Goal: Task Accomplishment & Management: Manage account settings

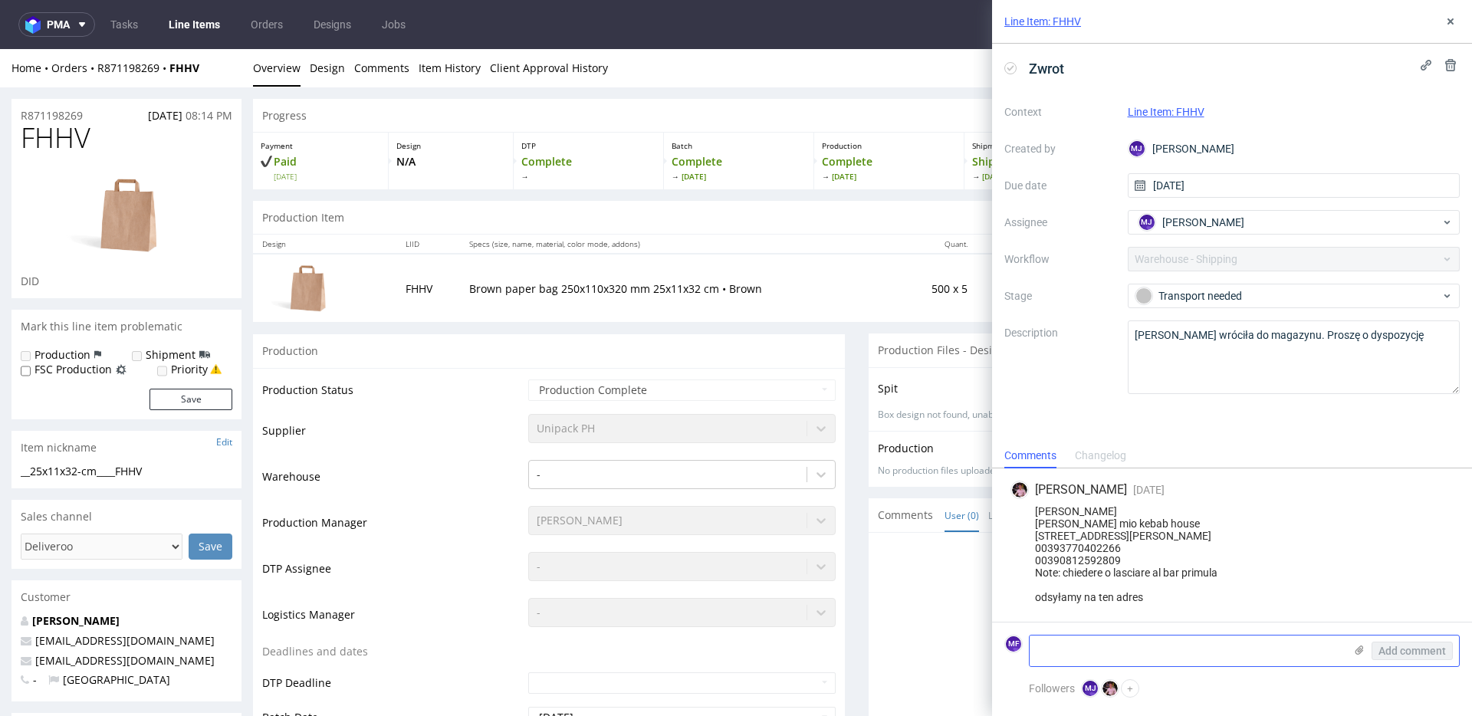
click at [1143, 656] on textarea at bounding box center [1187, 651] width 314 height 31
paste textarea "1Z5A15806896029462"
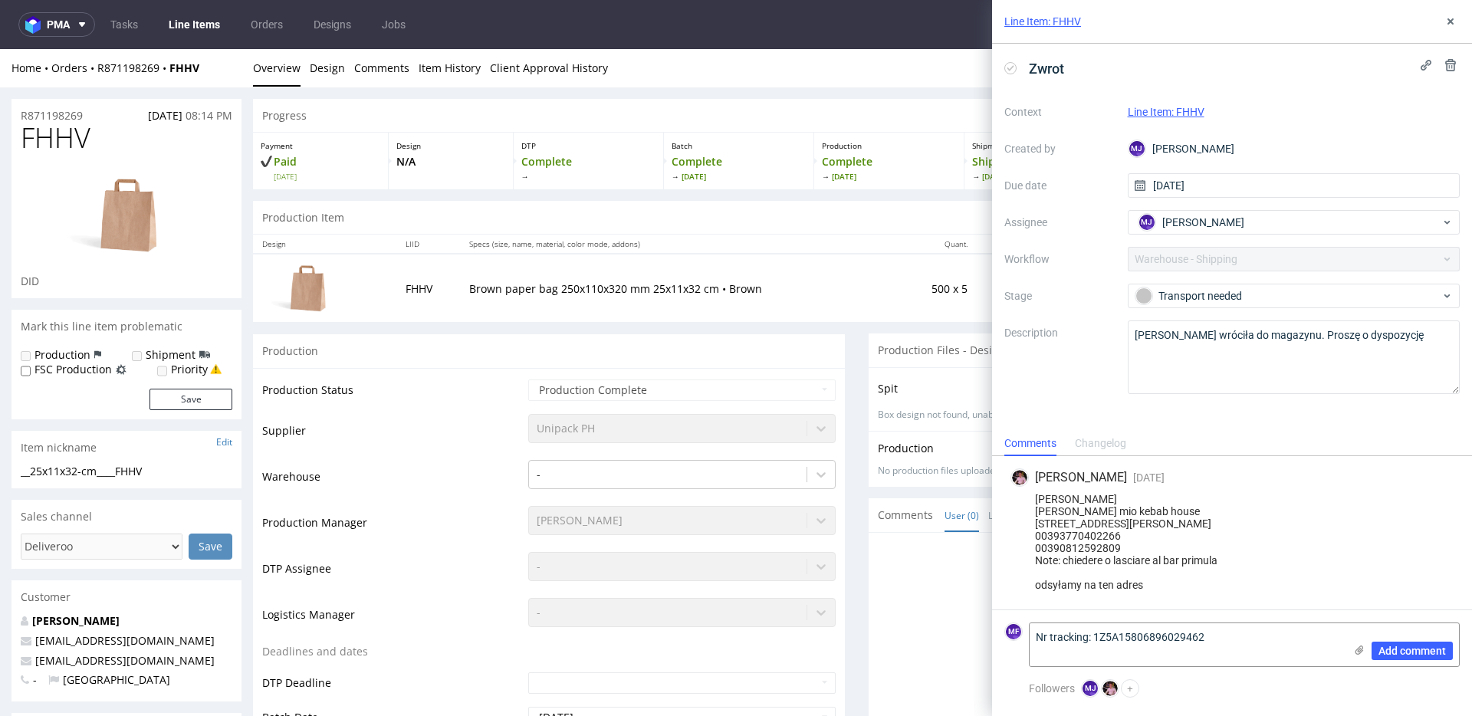
type textarea "Nr tracking: 1Z5A15806896029462"
click at [1238, 649] on textarea "Nr tracking: 1Z5A15806896029462" at bounding box center [1187, 644] width 314 height 43
click at [1235, 647] on textarea "Nr tracking: 1Z5A15806896029462" at bounding box center [1187, 644] width 314 height 43
click at [1390, 655] on span "Add comment" at bounding box center [1412, 651] width 67 height 11
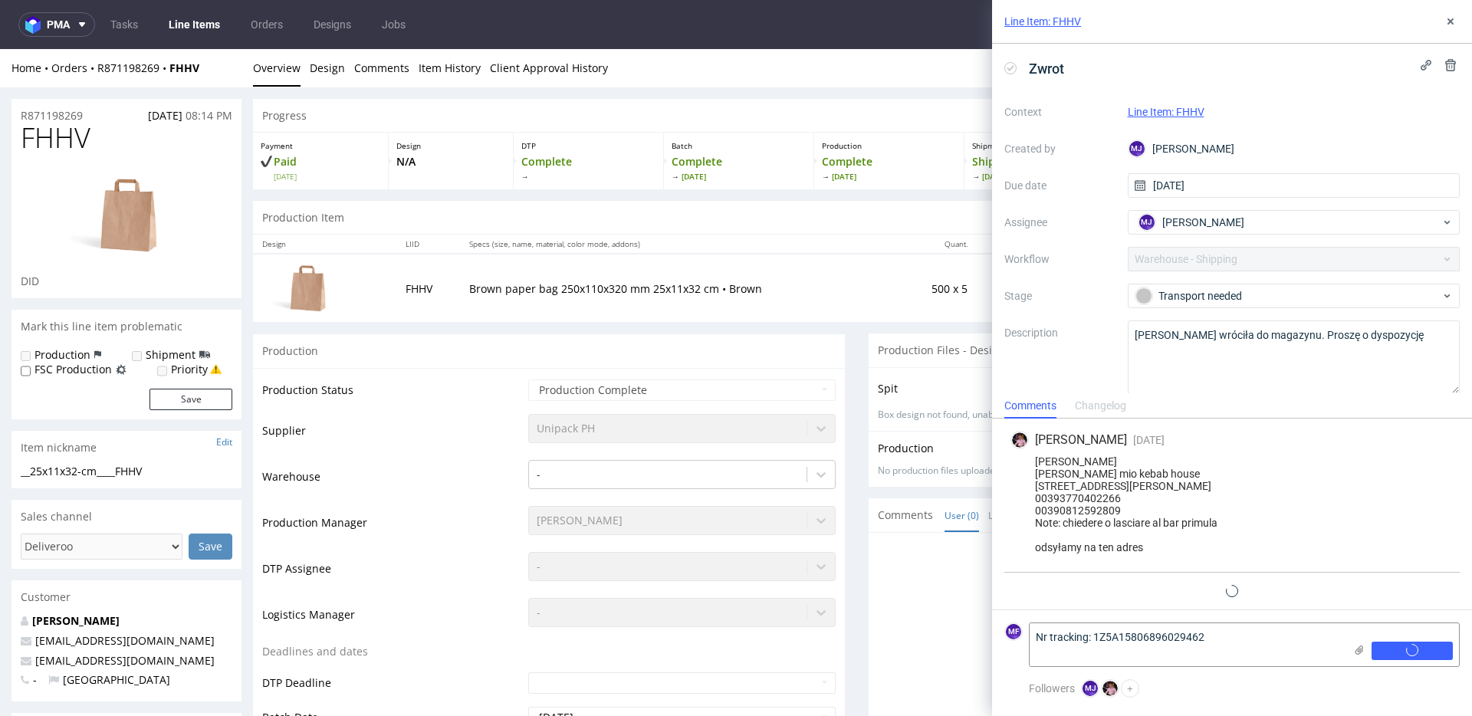
scroll to position [20, 0]
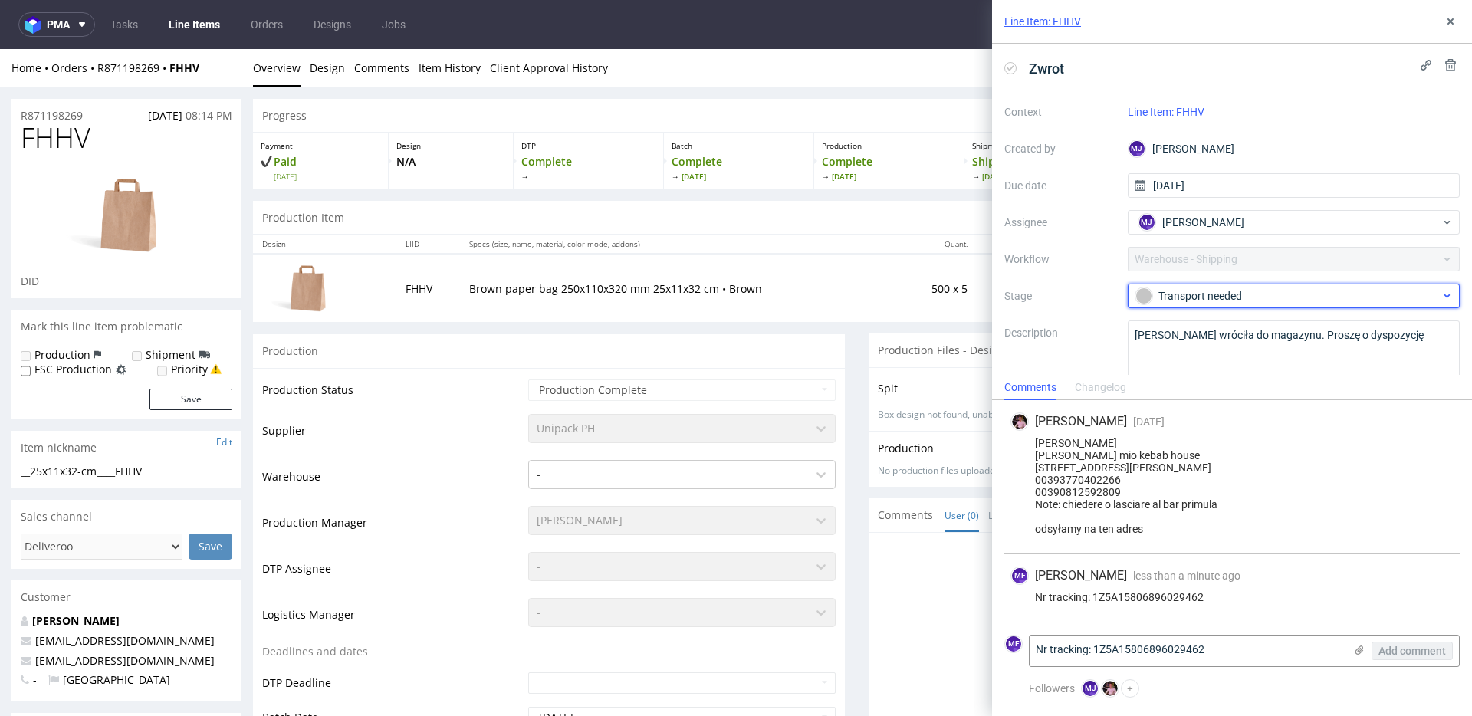
click at [1231, 302] on div "Transport needed" at bounding box center [1288, 296] width 305 height 17
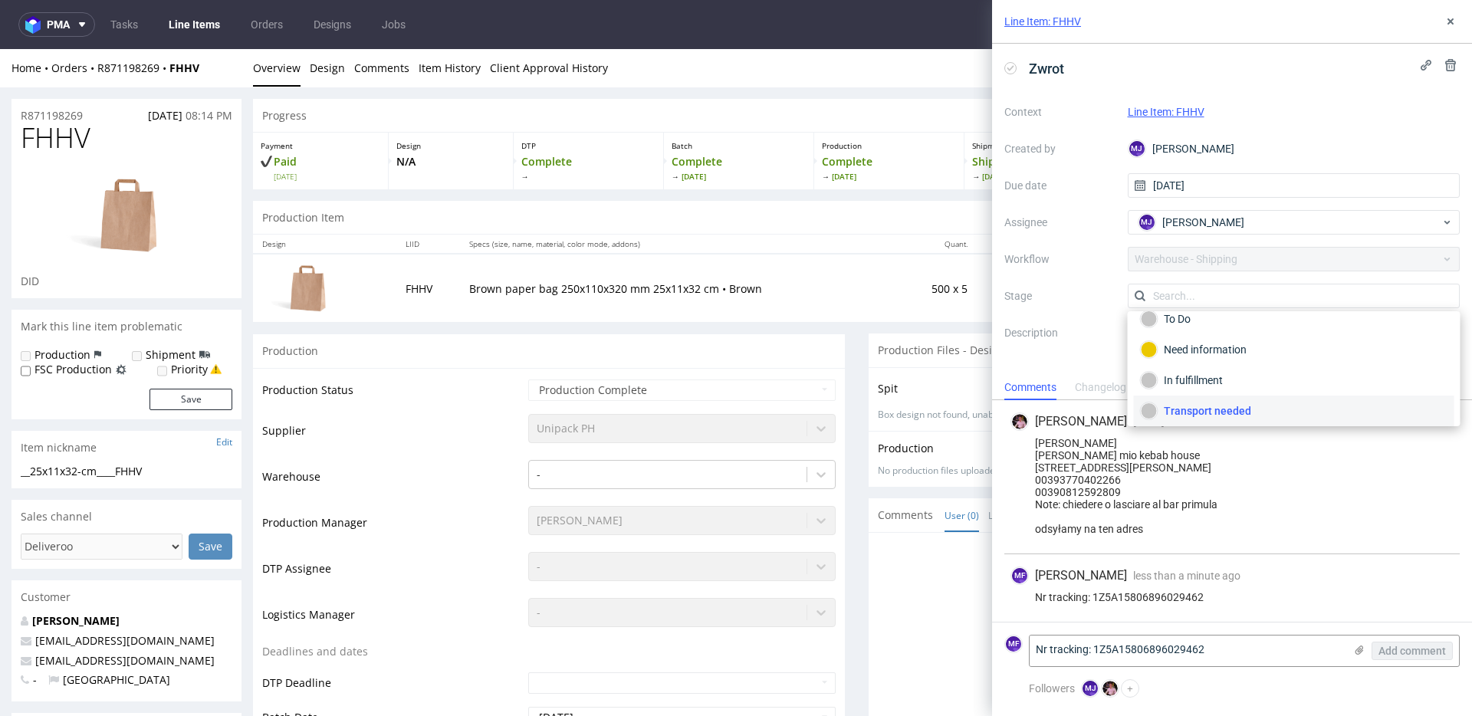
scroll to position [81, 0]
click at [1209, 404] on div "Completed" at bounding box center [1294, 404] width 307 height 17
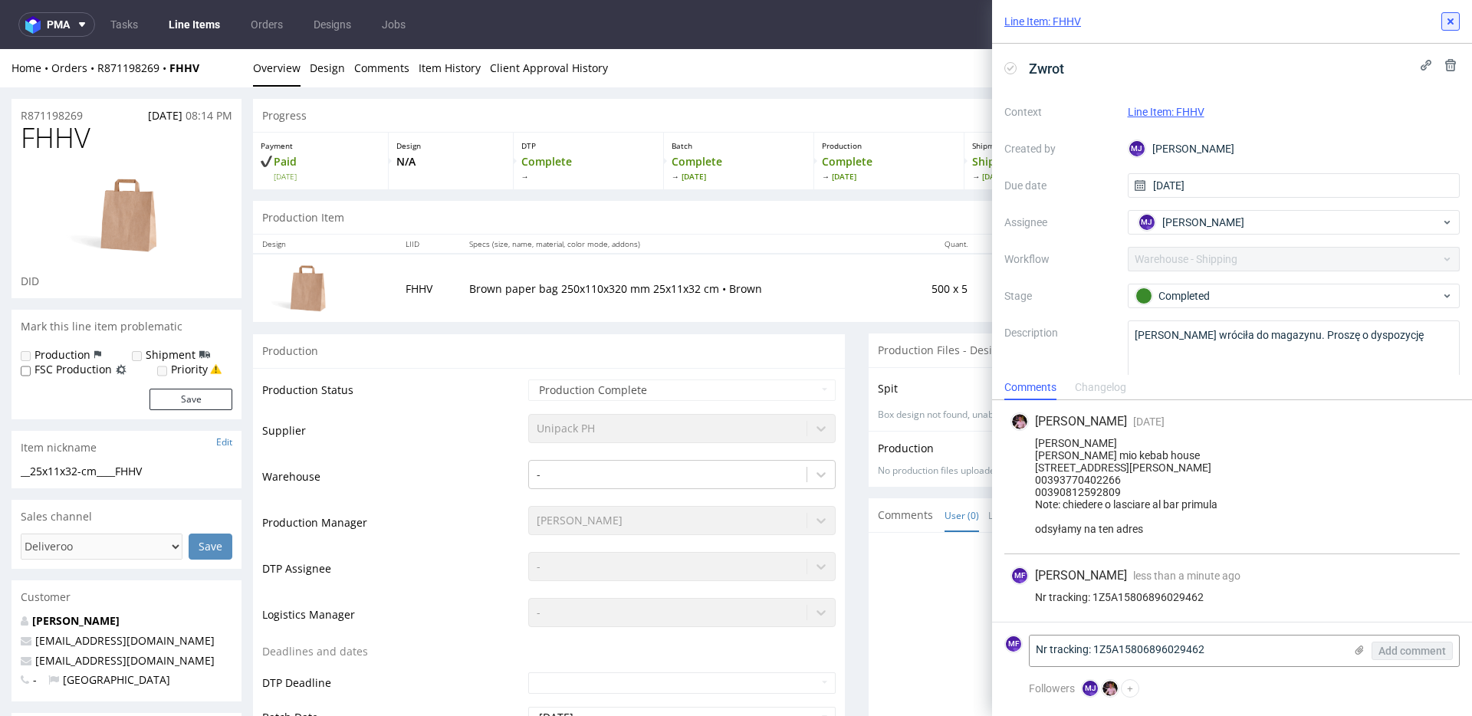
click at [1447, 21] on icon at bounding box center [1451, 21] width 12 height 12
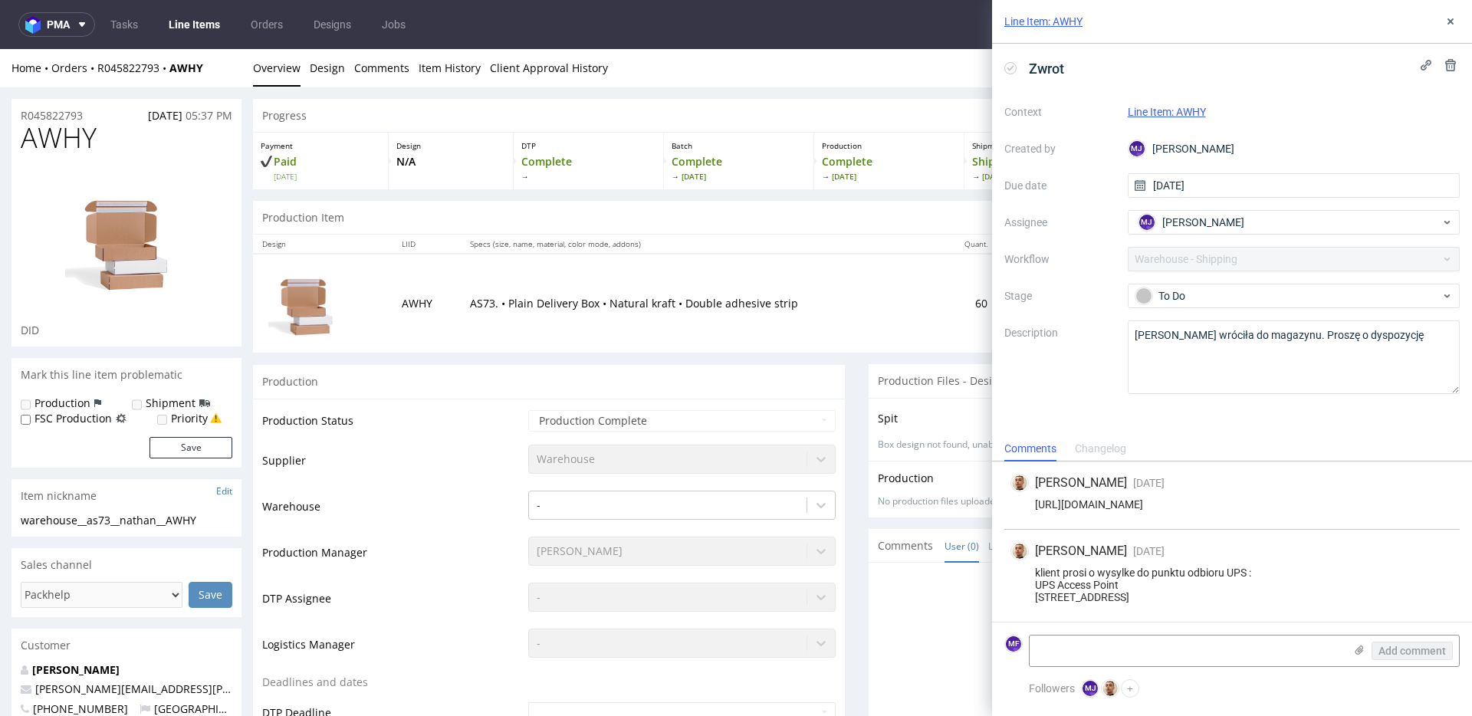
scroll to position [2, 0]
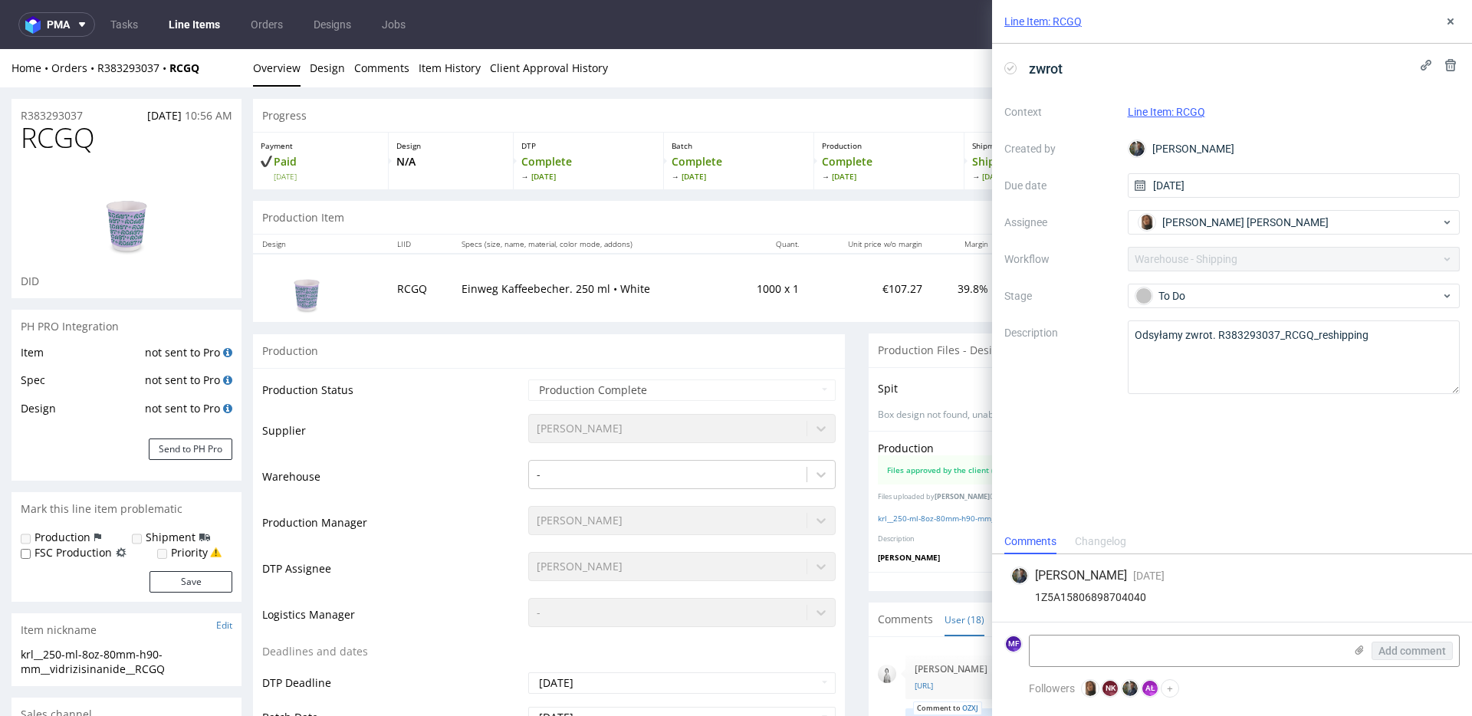
scroll to position [692, 0]
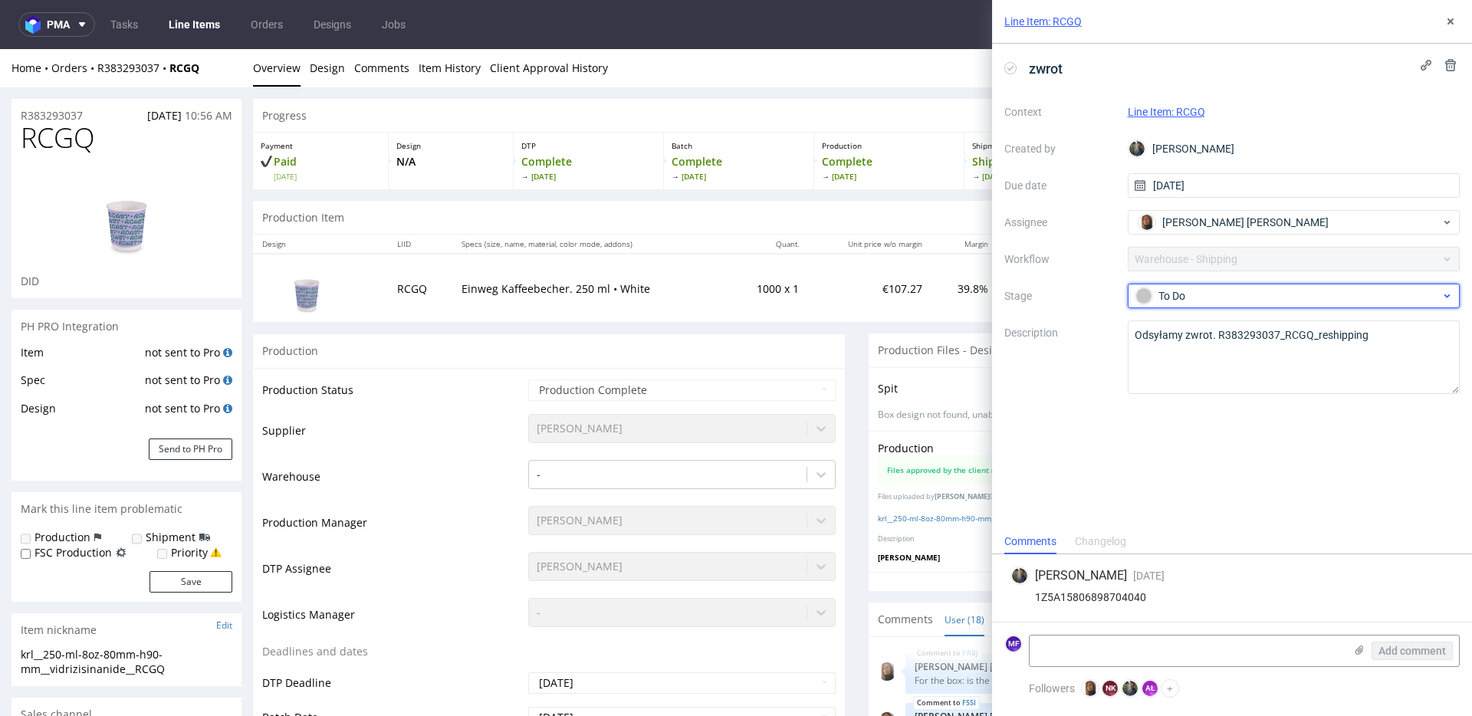
click at [1263, 298] on div "To Do" at bounding box center [1288, 296] width 305 height 17
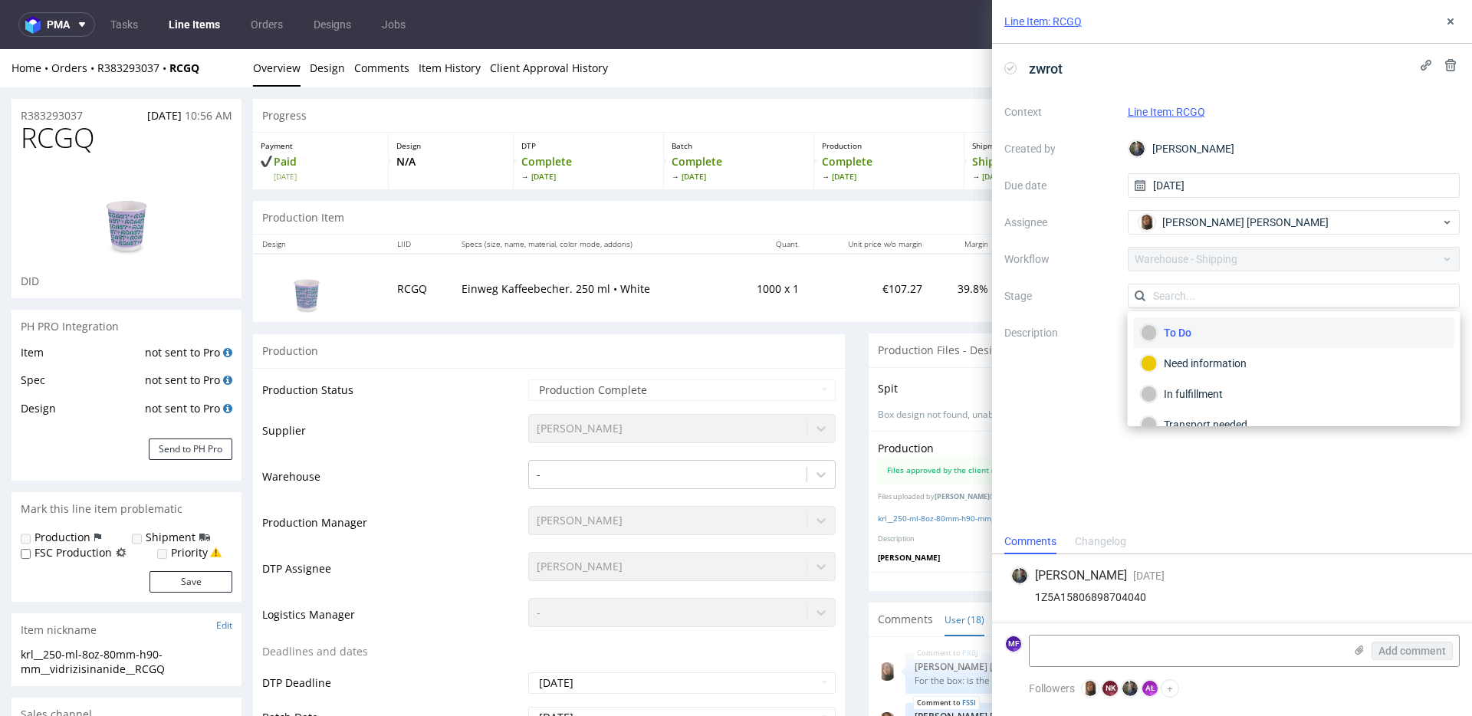
scroll to position [81, 0]
click at [1206, 403] on div "Completed" at bounding box center [1294, 404] width 307 height 17
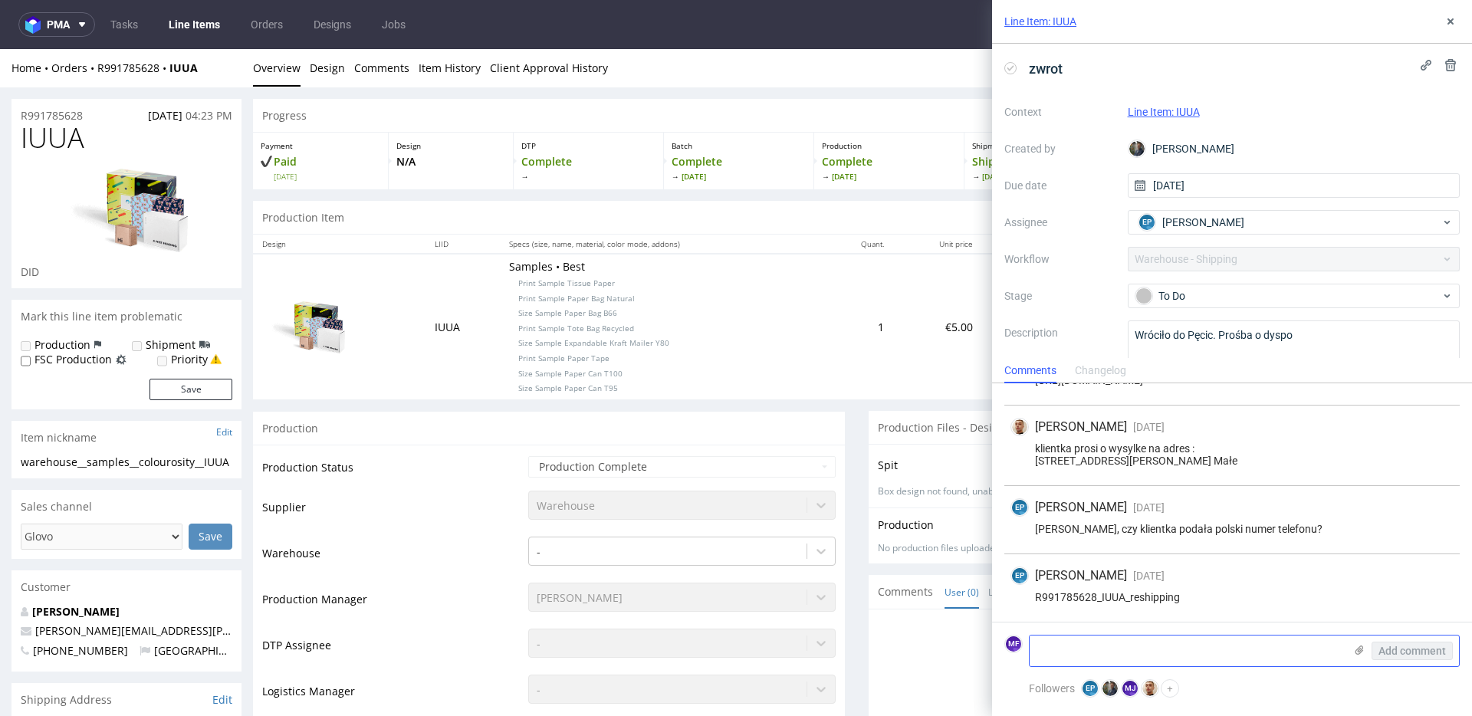
click at [1113, 640] on textarea at bounding box center [1187, 651] width 314 height 31
paste textarea "1Z5A15806899788833 1Z5A15806898534242"
click at [1095, 652] on textarea "Nr tracking: 1Z5A15806899788833 1Z5A15806898534242" at bounding box center [1187, 651] width 314 height 31
type textarea "Nr tracking: 1Z5A15806899788833 1Z5A15806898534242"
click at [1392, 652] on span "Add comment" at bounding box center [1412, 651] width 67 height 11
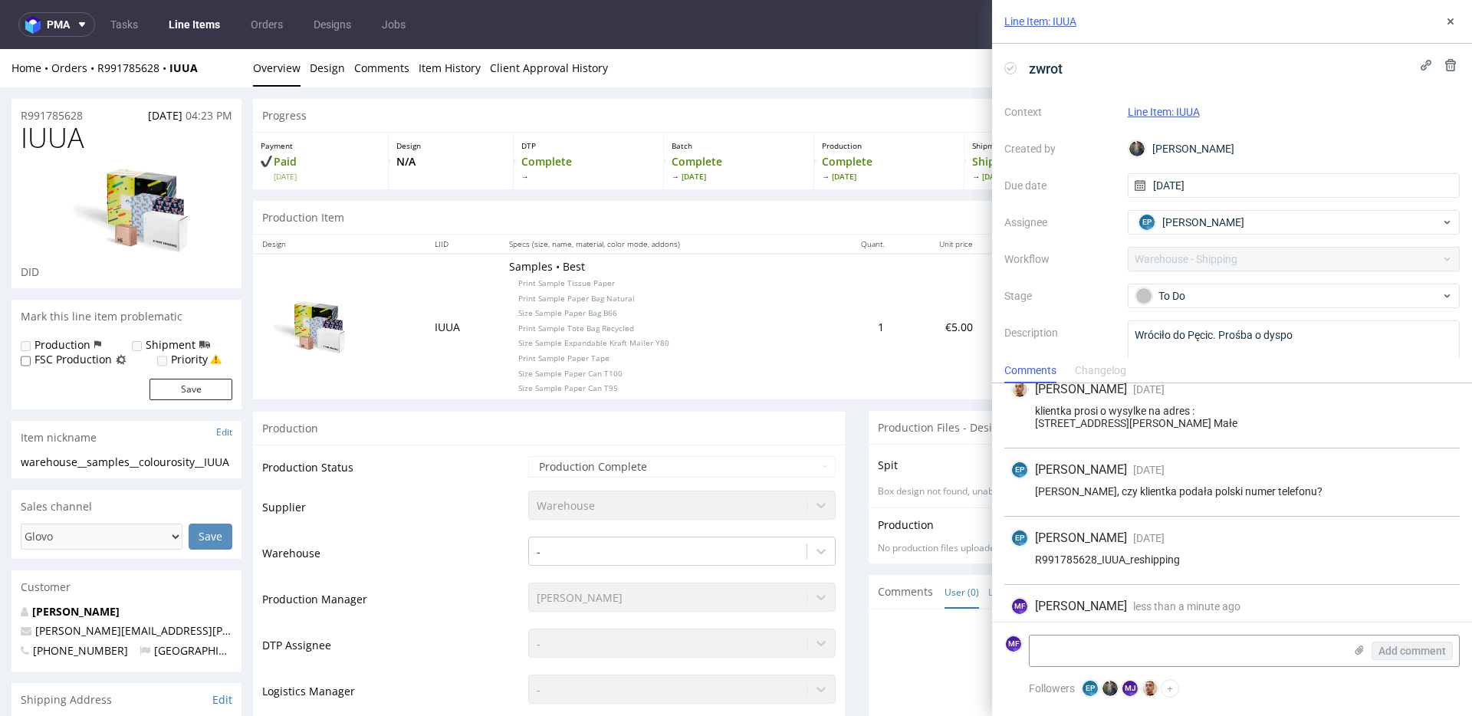
scroll to position [127, 0]
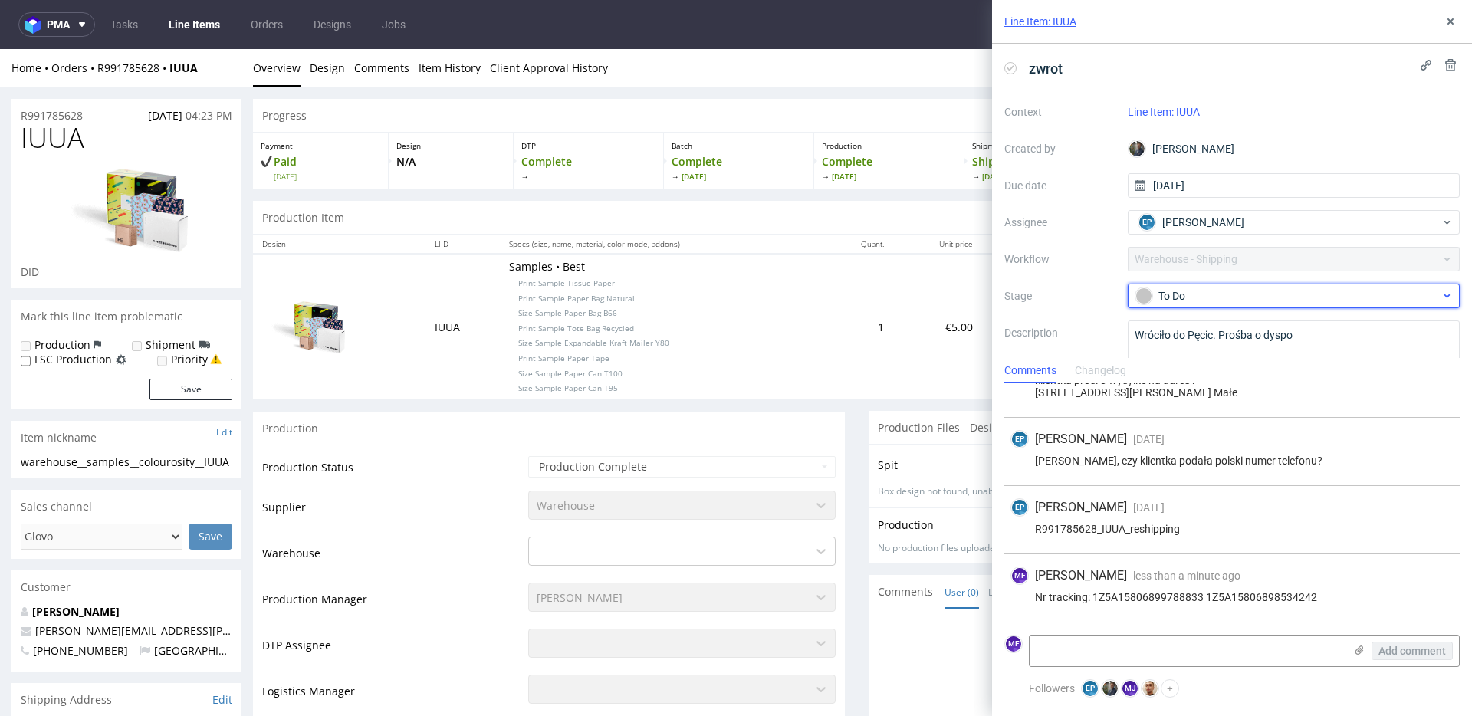
click at [1337, 297] on div "To Do" at bounding box center [1288, 296] width 305 height 17
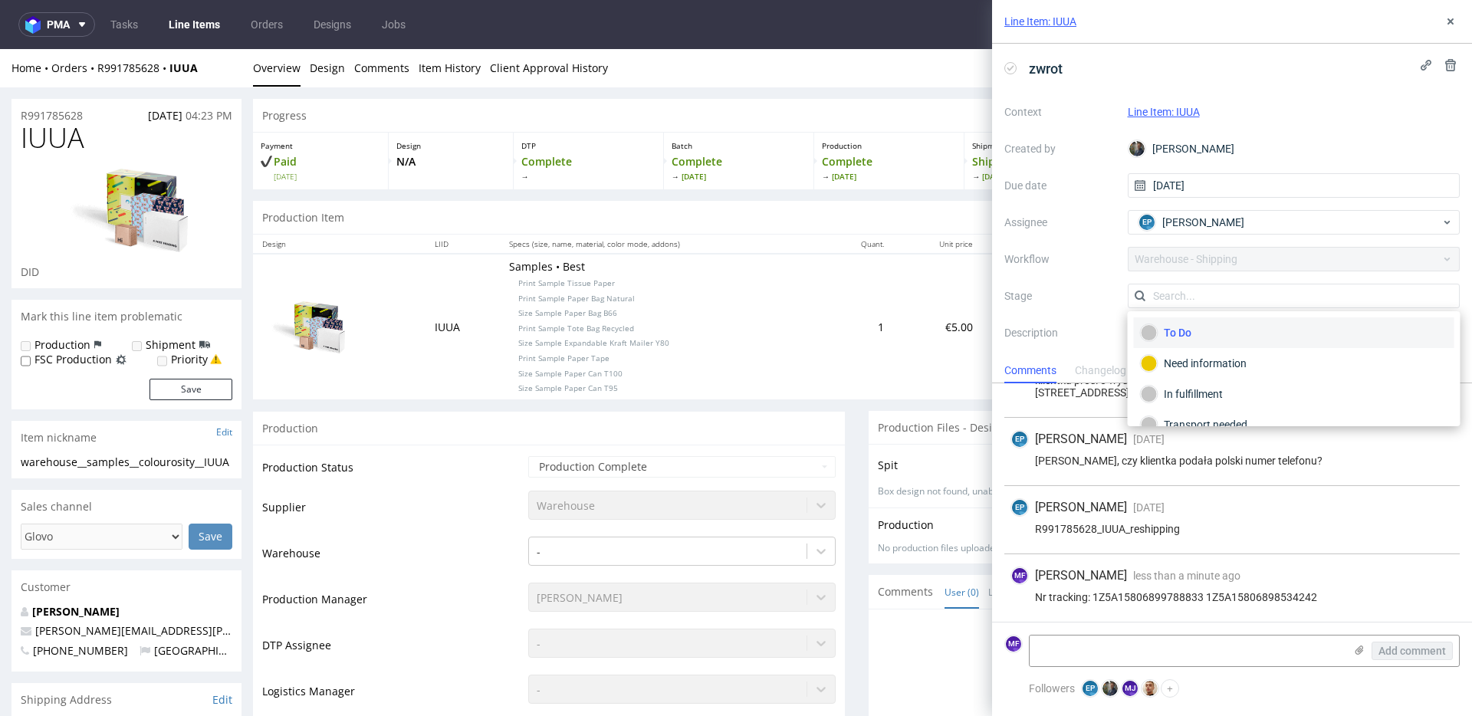
scroll to position [81, 0]
click at [1249, 406] on div "Completed" at bounding box center [1294, 404] width 307 height 17
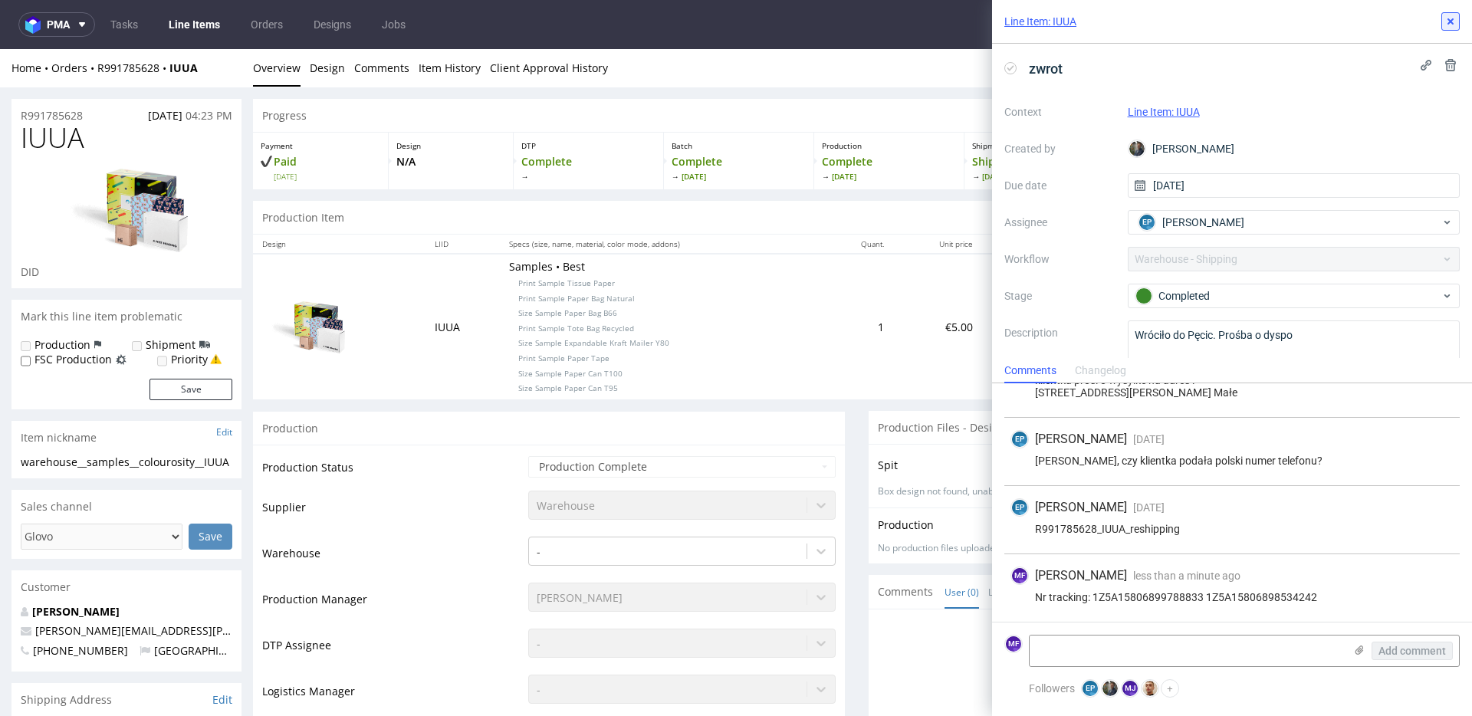
click at [1449, 19] on use at bounding box center [1451, 21] width 6 height 6
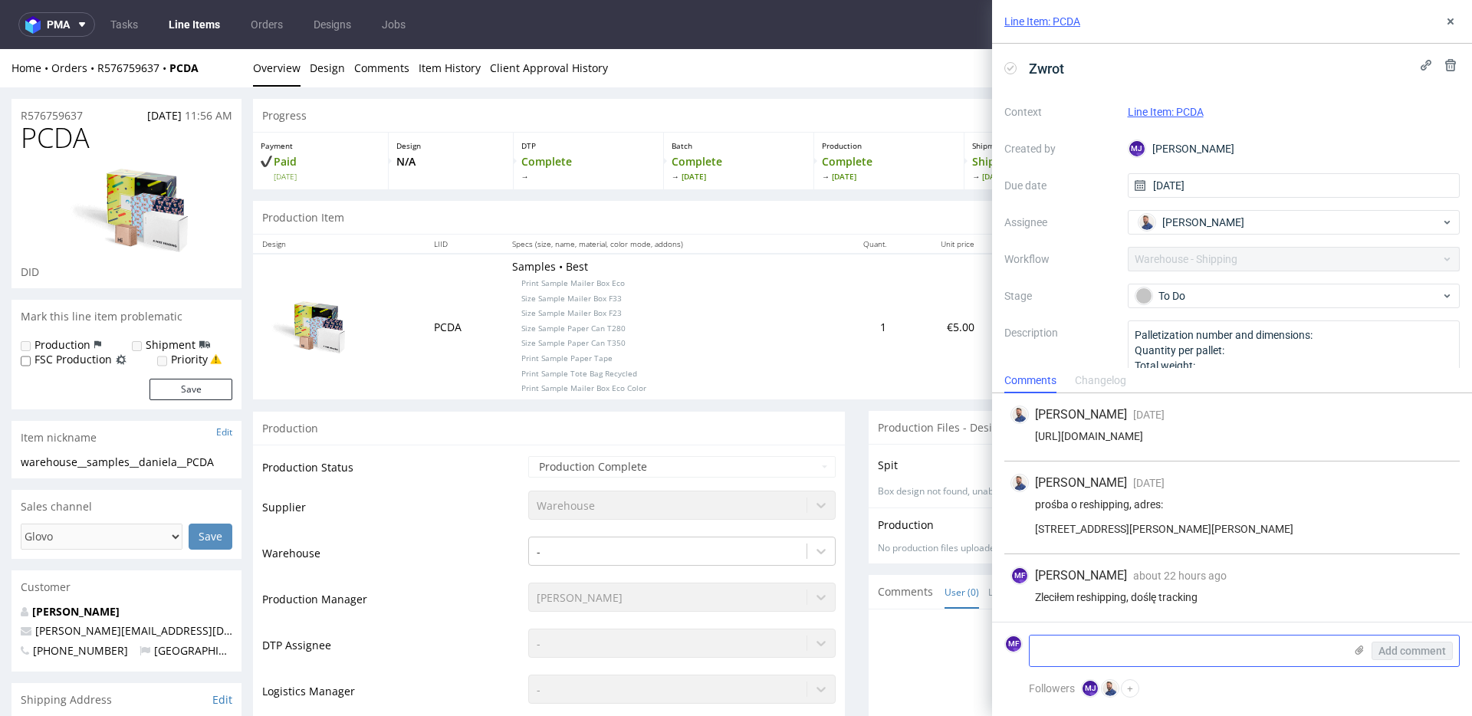
click at [1051, 663] on textarea at bounding box center [1187, 651] width 314 height 31
paste textarea "1Z5A15806893581316"
type textarea "Nr tracking: 1Z5A15806893581316"
click at [1229, 658] on textarea "Nr tracking: 1Z5A15806893581316" at bounding box center [1187, 651] width 314 height 31
click at [1393, 649] on span "Add comment" at bounding box center [1412, 651] width 67 height 11
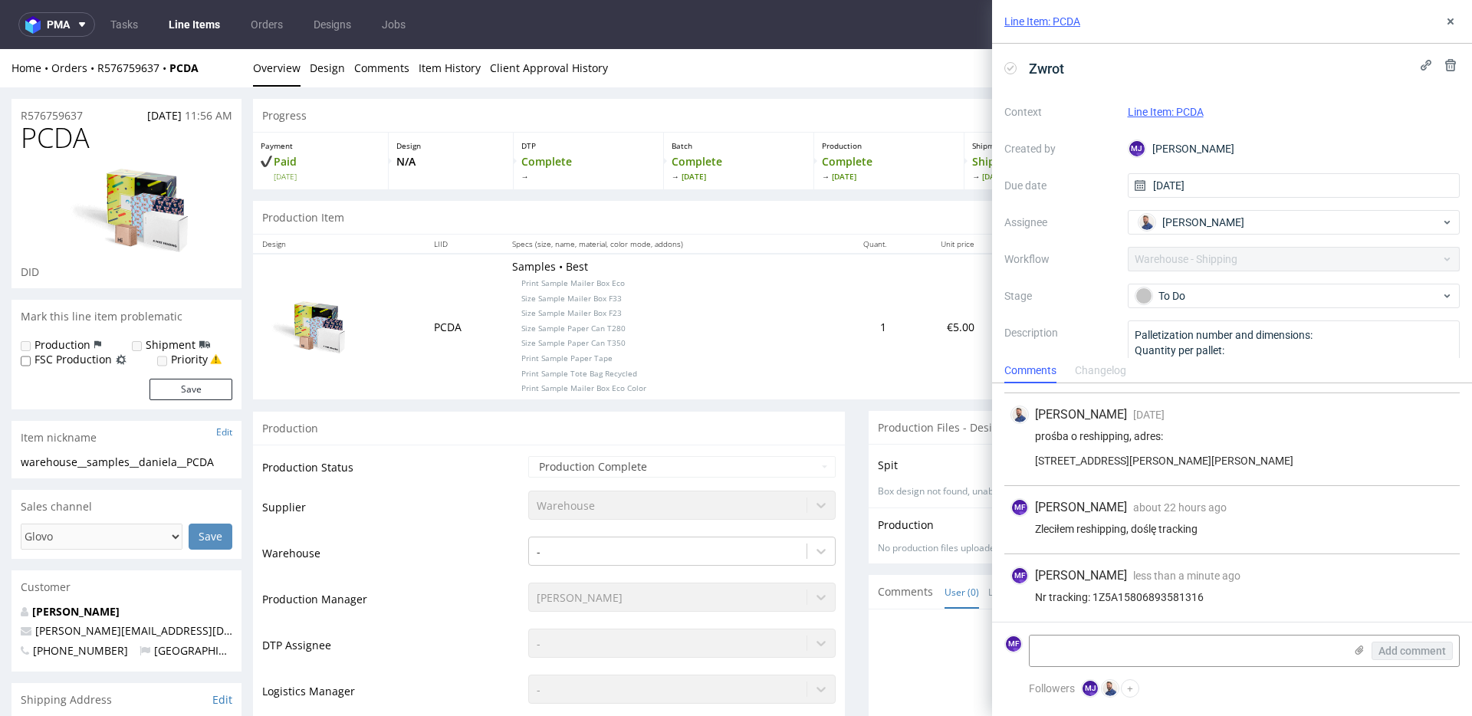
scroll to position [71, 0]
click at [1235, 293] on div "To Do" at bounding box center [1288, 296] width 305 height 17
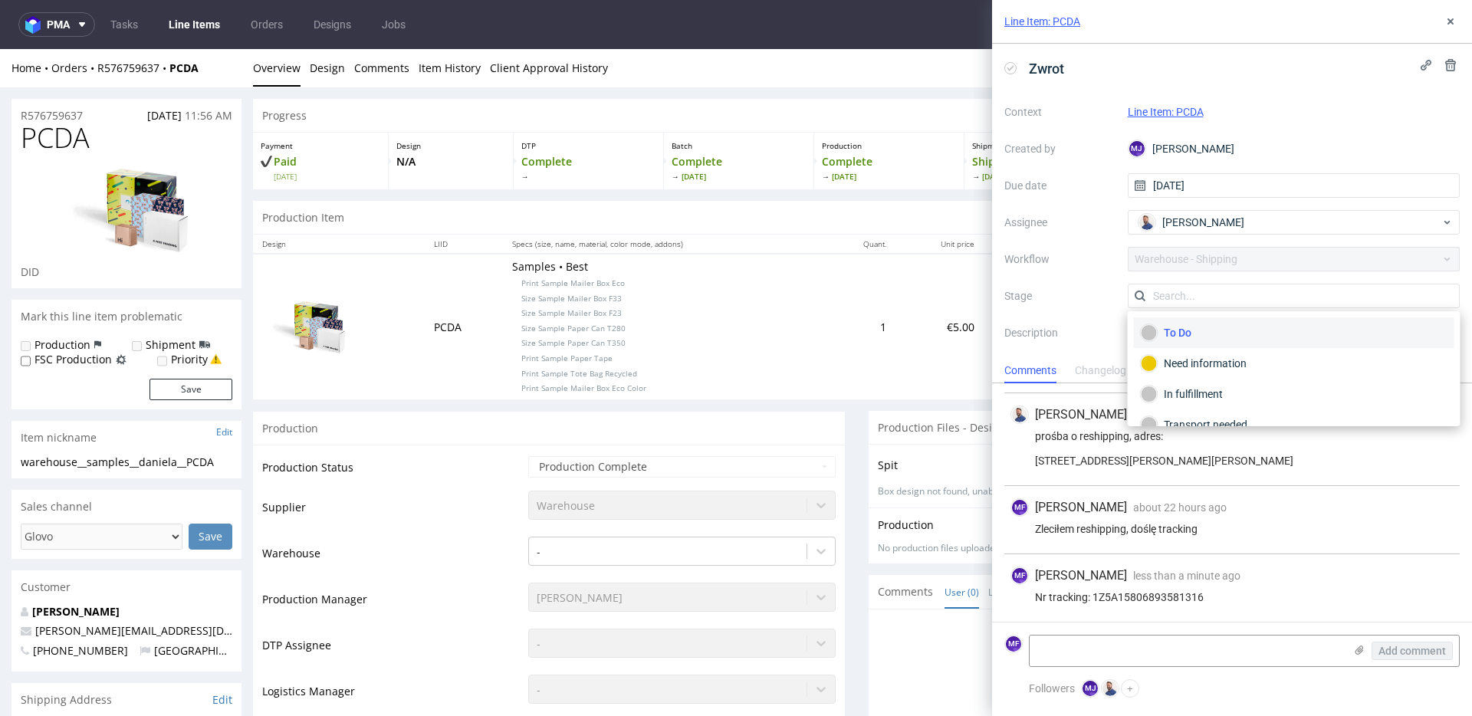
scroll to position [81, 0]
click at [1205, 407] on div "Completed" at bounding box center [1294, 404] width 307 height 17
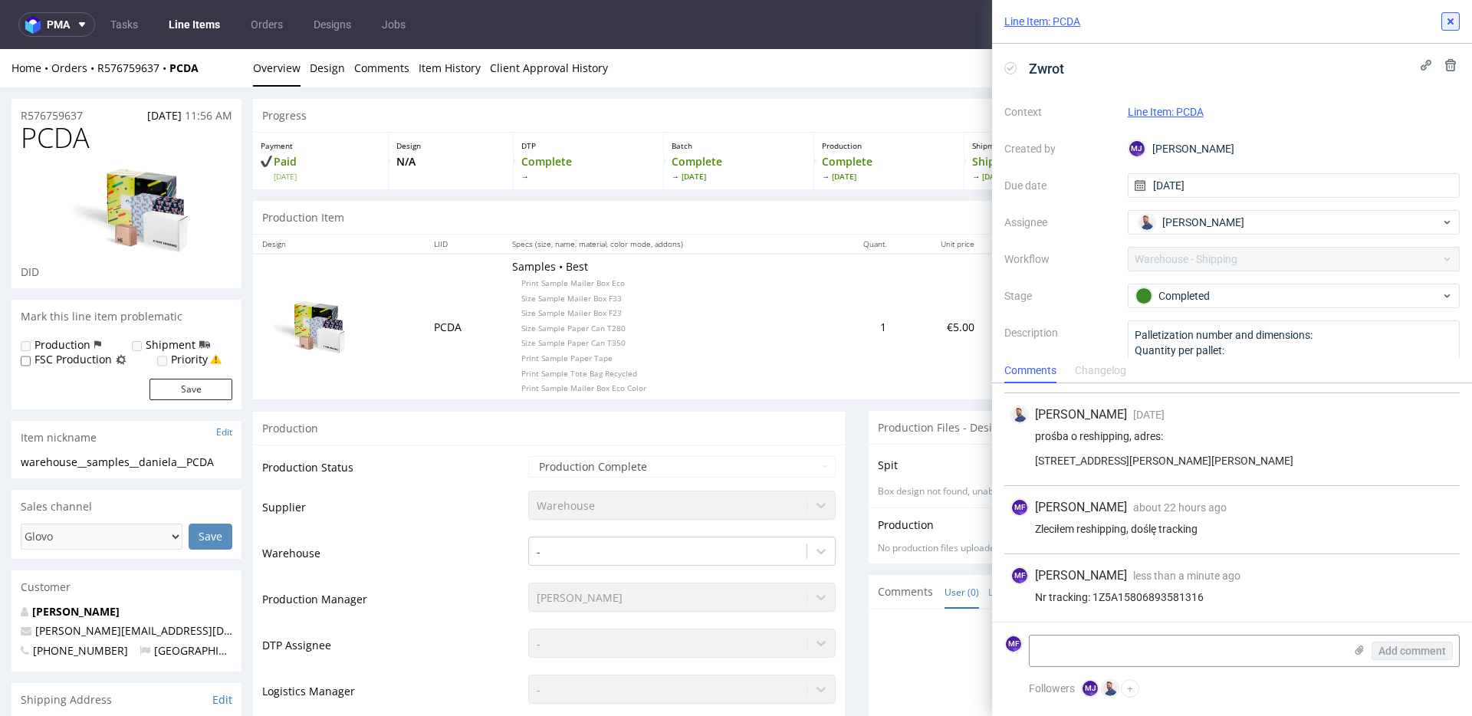
click at [1455, 21] on icon at bounding box center [1451, 21] width 12 height 12
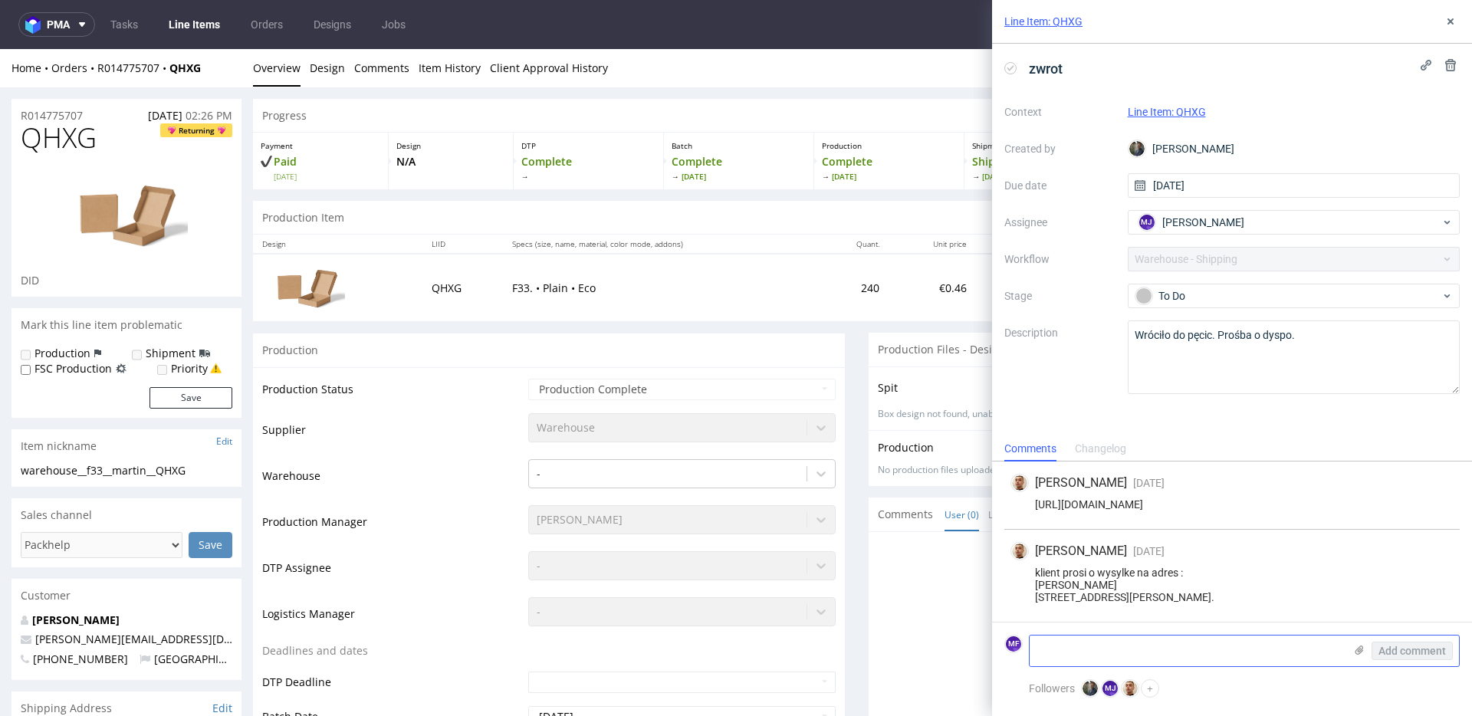
click at [1066, 646] on textarea at bounding box center [1187, 651] width 314 height 31
paste textarea "1Z5A15806898777025"
type textarea "Nr tracking: 1Z5A15806898777025"
click at [1259, 594] on div "klient prosi o wysylke na adres : Martin Lavat 55 route de Beaujeu 07140, Malar…" at bounding box center [1232, 585] width 443 height 37
click at [1430, 653] on span "Add comment" at bounding box center [1412, 651] width 67 height 11
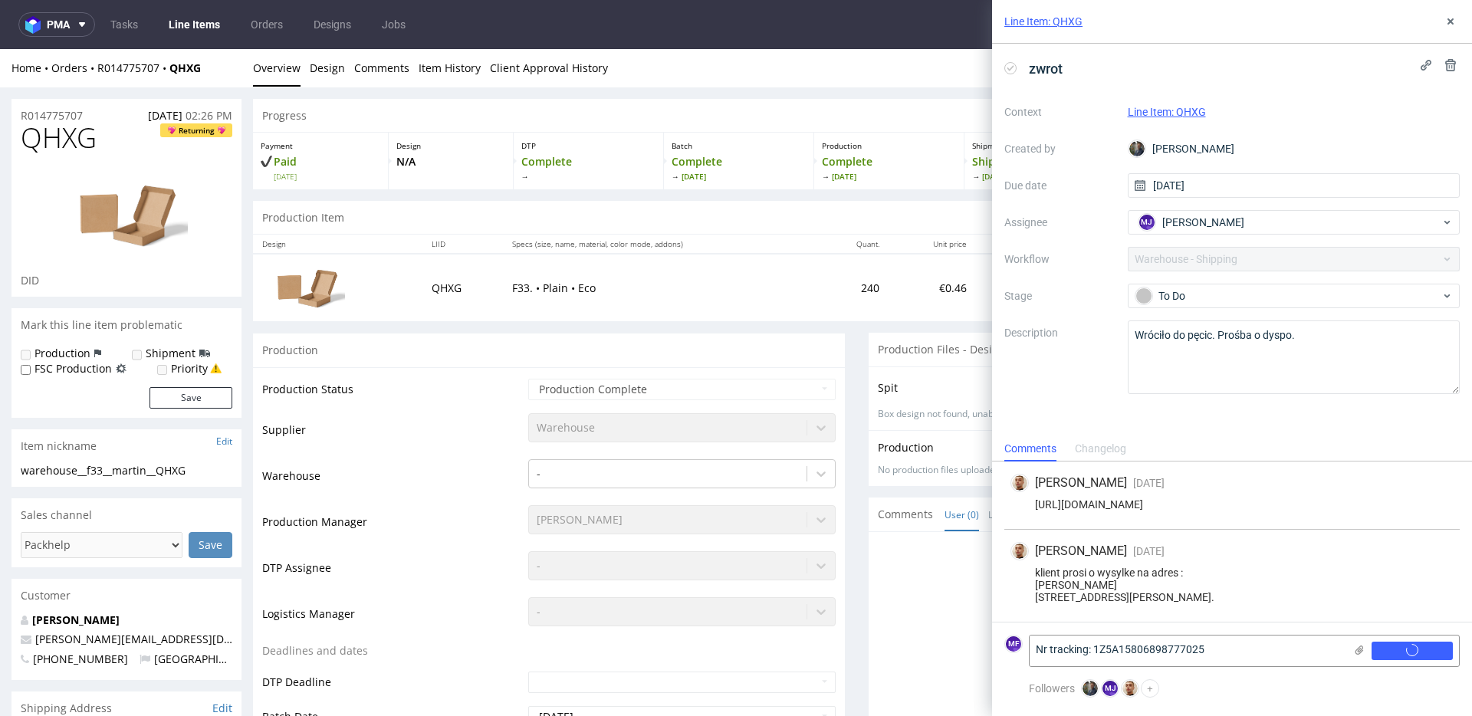
scroll to position [2, 0]
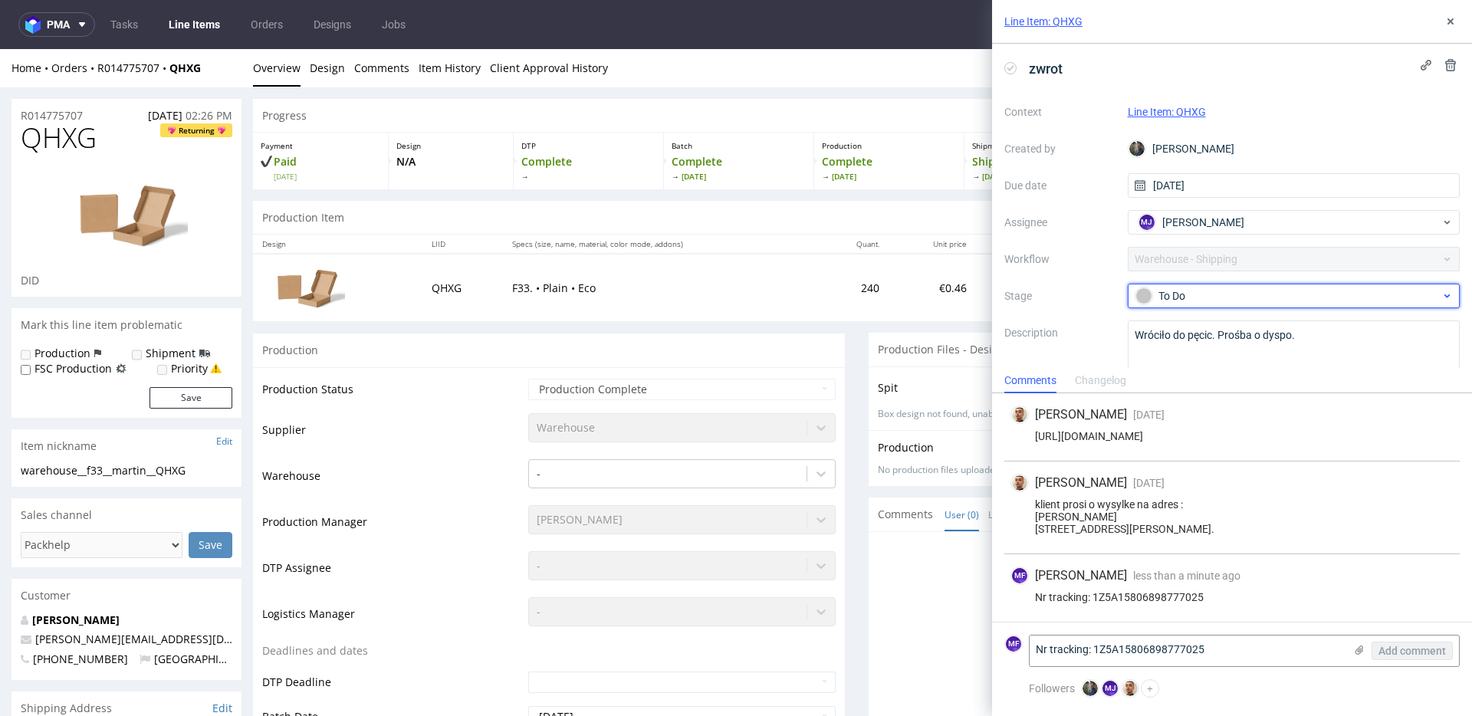
click at [1211, 294] on div "To Do" at bounding box center [1288, 296] width 305 height 17
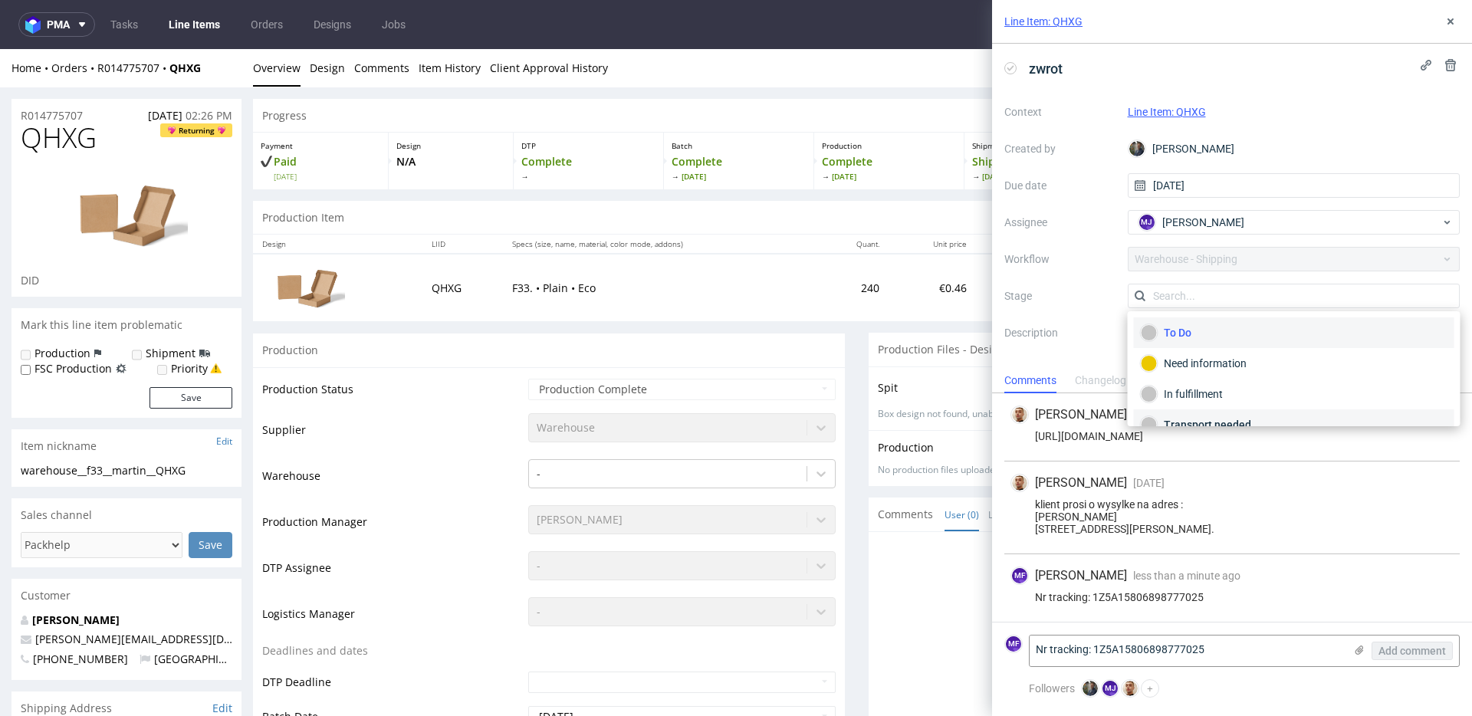
scroll to position [81, 0]
click at [1190, 396] on div "Completed" at bounding box center [1294, 404] width 307 height 17
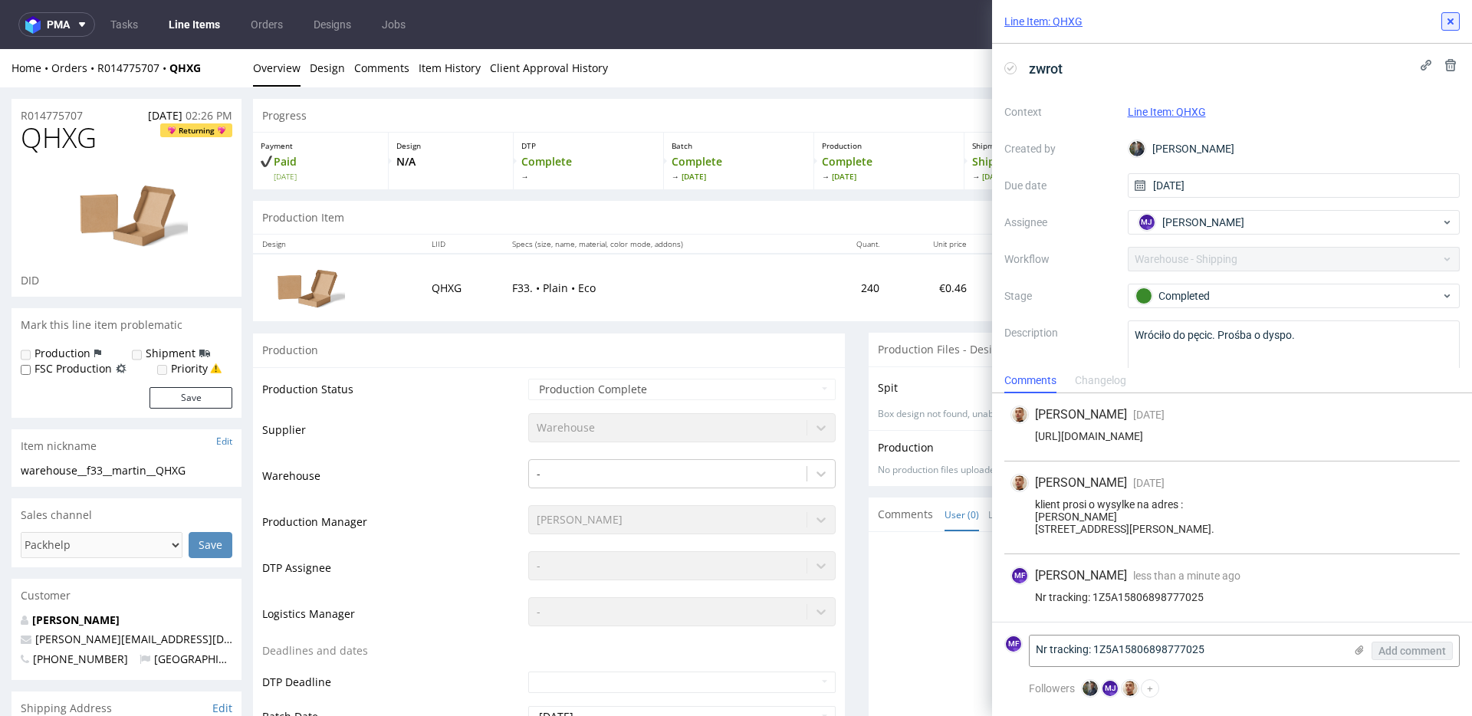
click at [1445, 20] on icon at bounding box center [1451, 21] width 12 height 12
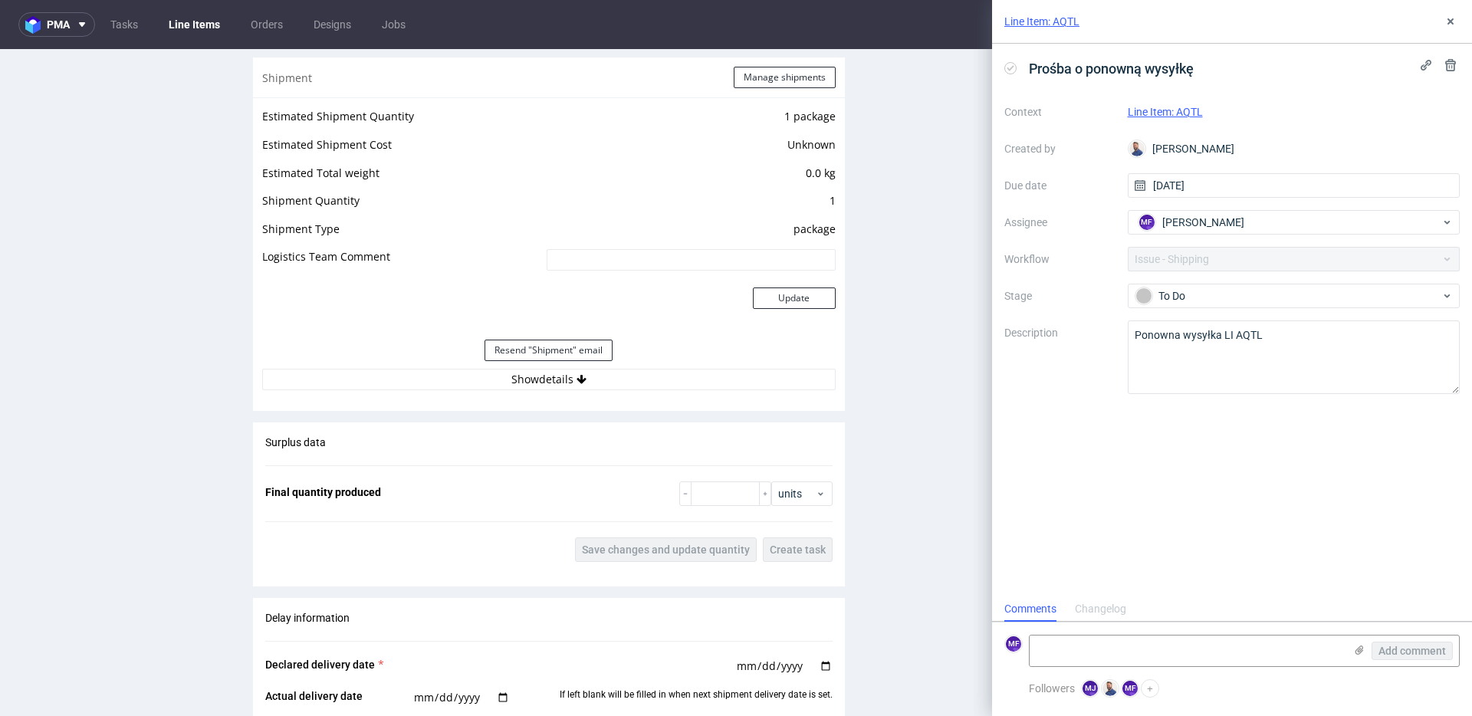
scroll to position [1571, 0]
click at [566, 380] on button "Show details" at bounding box center [549, 375] width 574 height 21
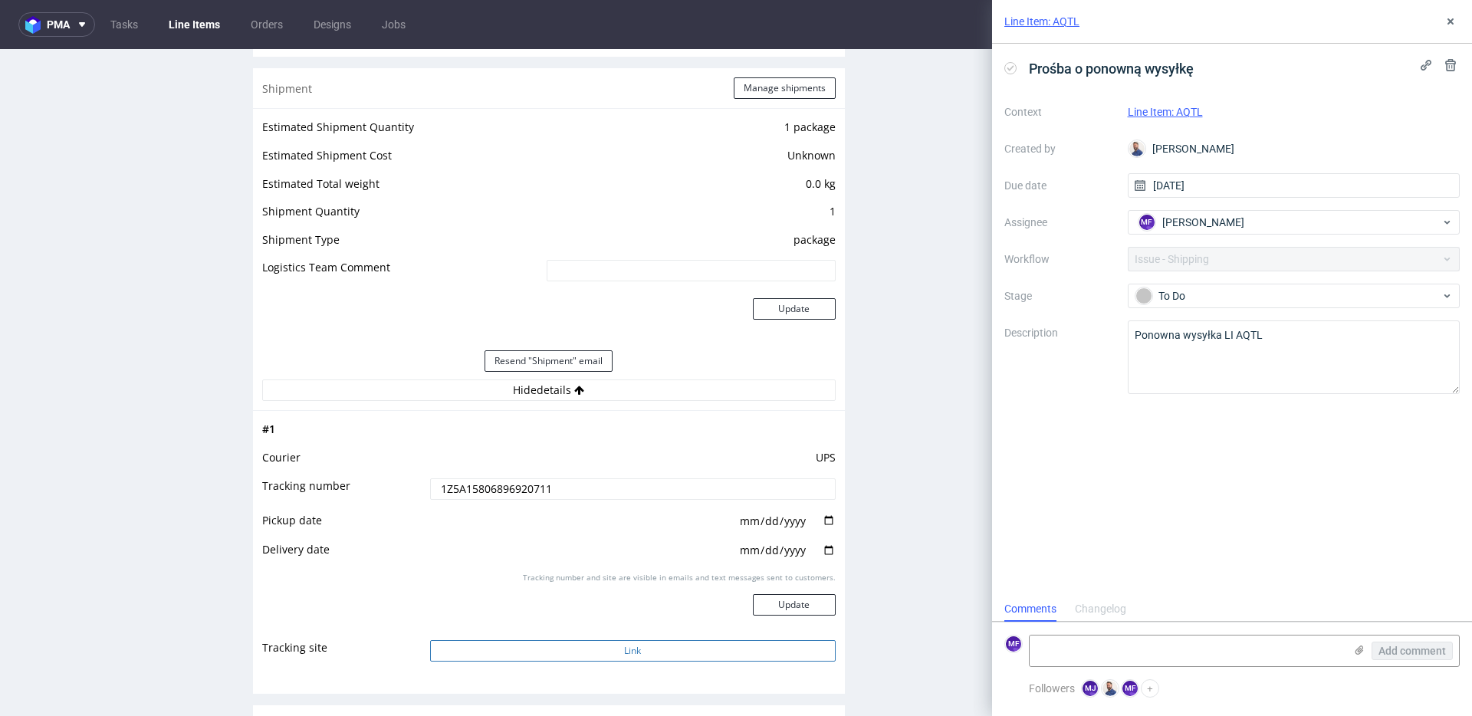
scroll to position [1561, 0]
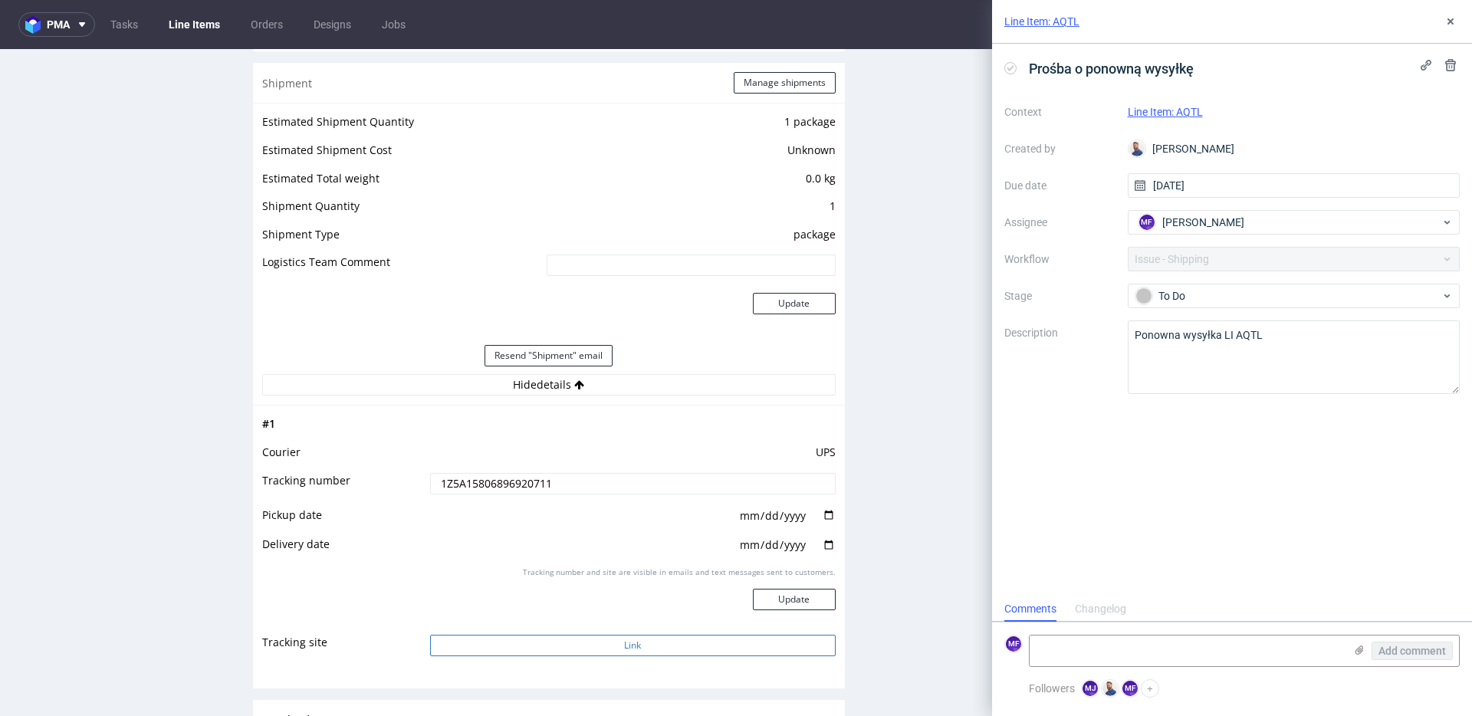
click at [602, 647] on button "Link" at bounding box center [633, 645] width 406 height 21
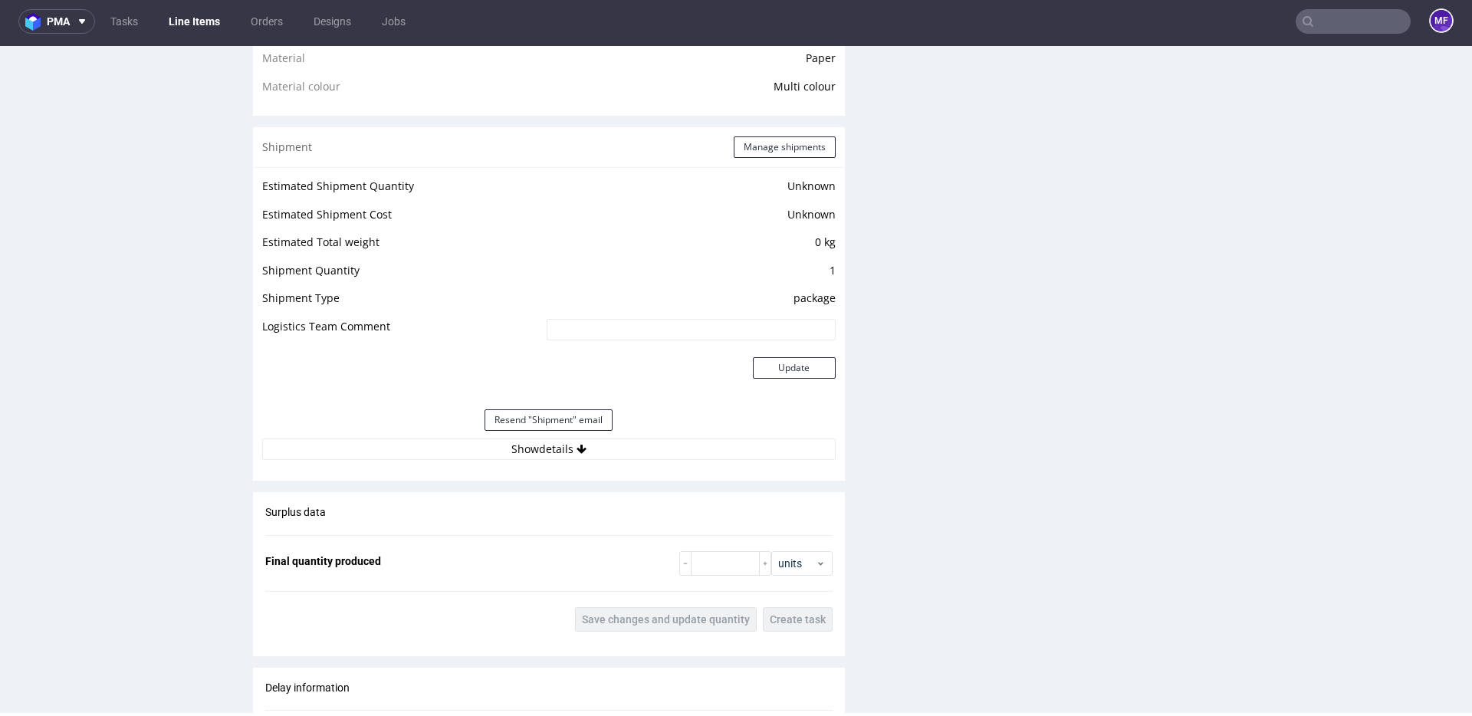
scroll to position [1202, 0]
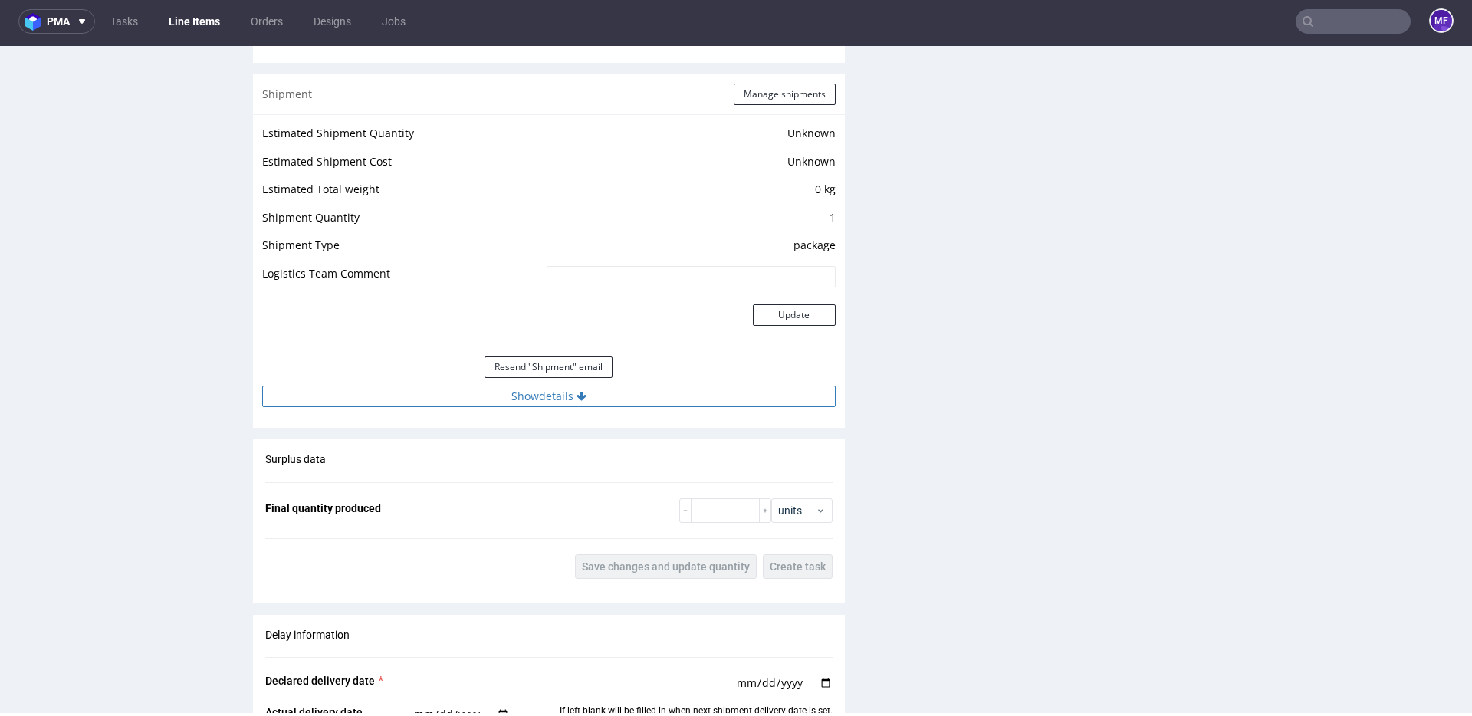
click at [566, 393] on button "Show details" at bounding box center [549, 396] width 574 height 21
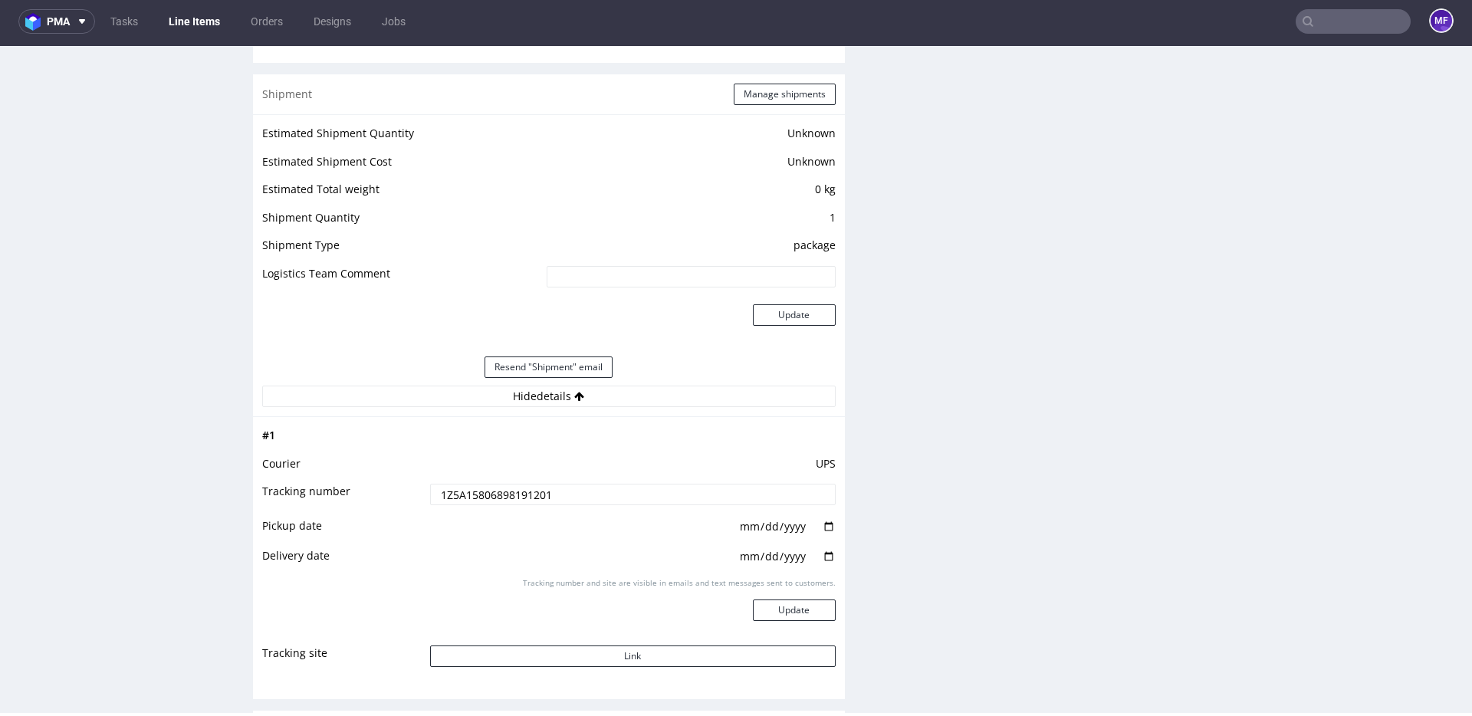
scroll to position [1196, 0]
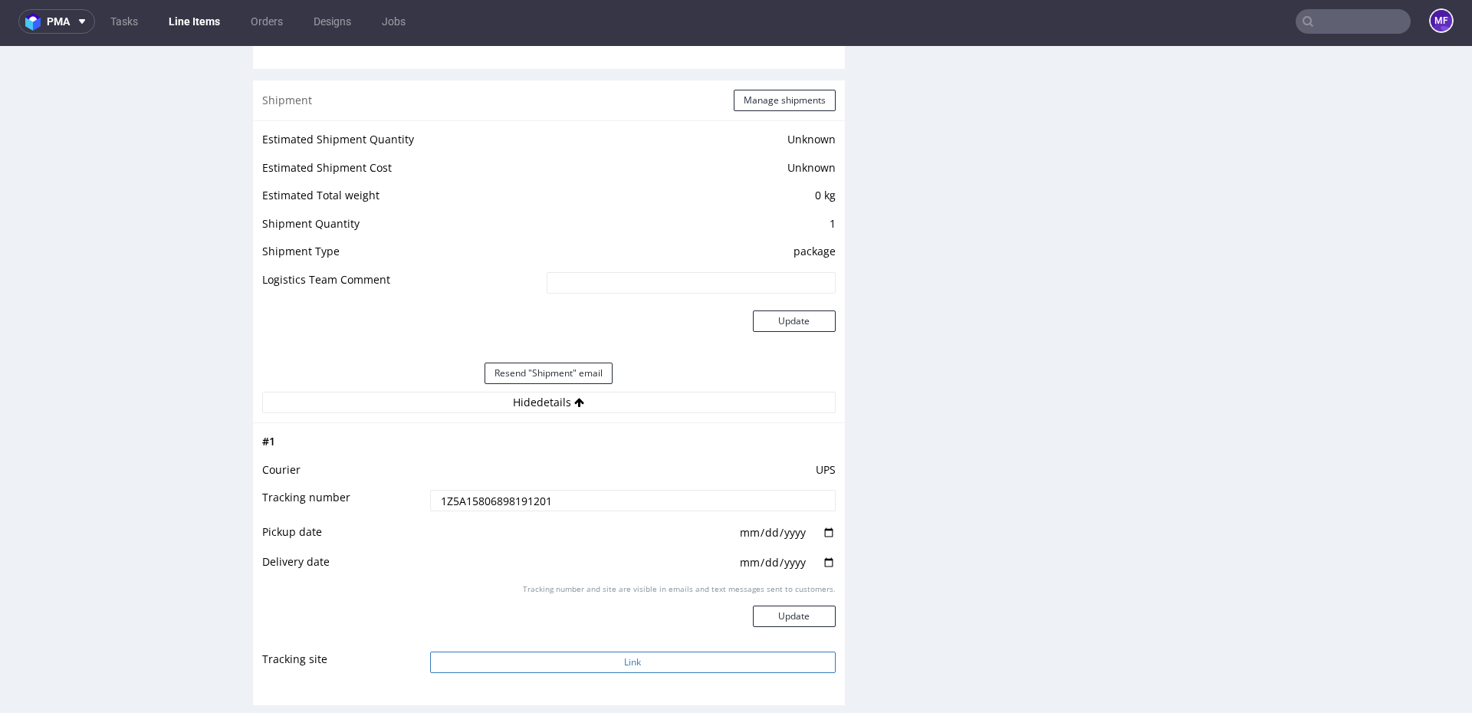
click at [650, 664] on button "Link" at bounding box center [633, 662] width 406 height 21
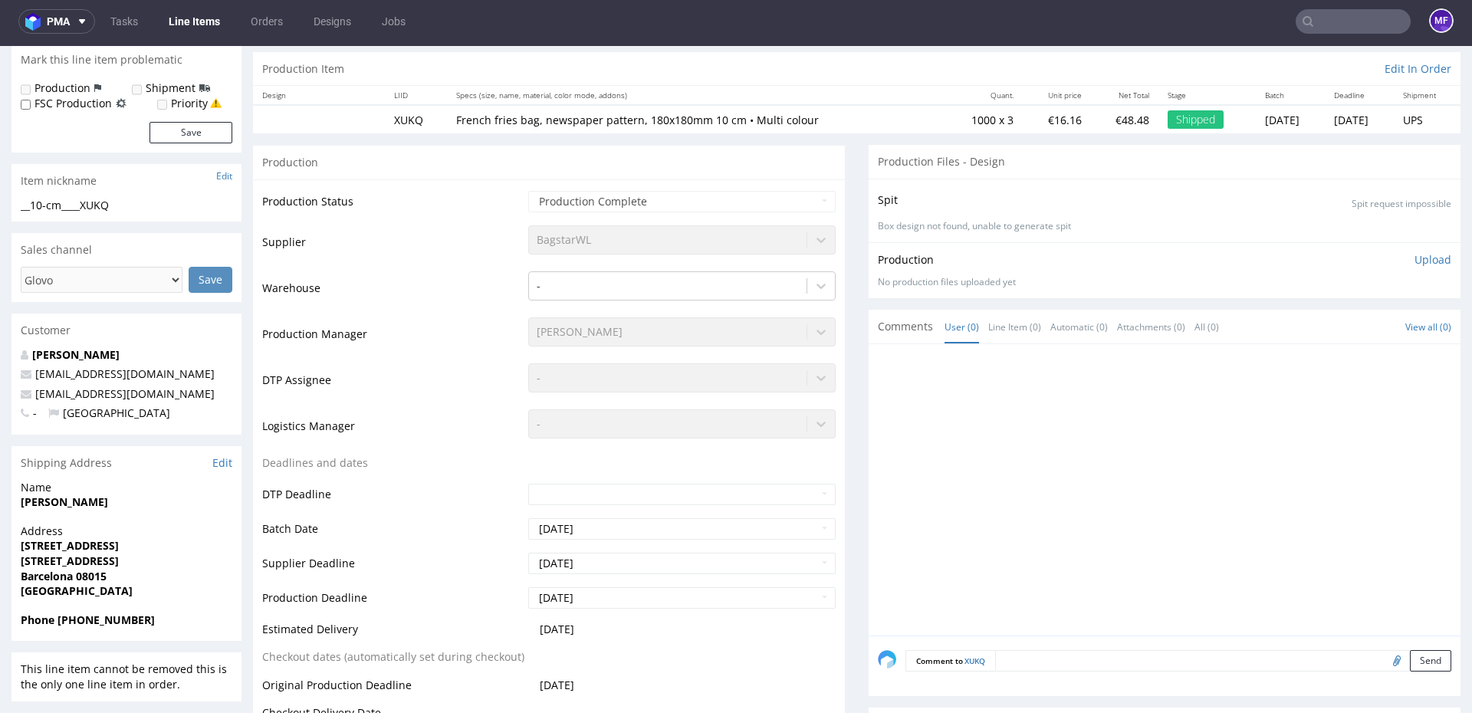
scroll to position [0, 0]
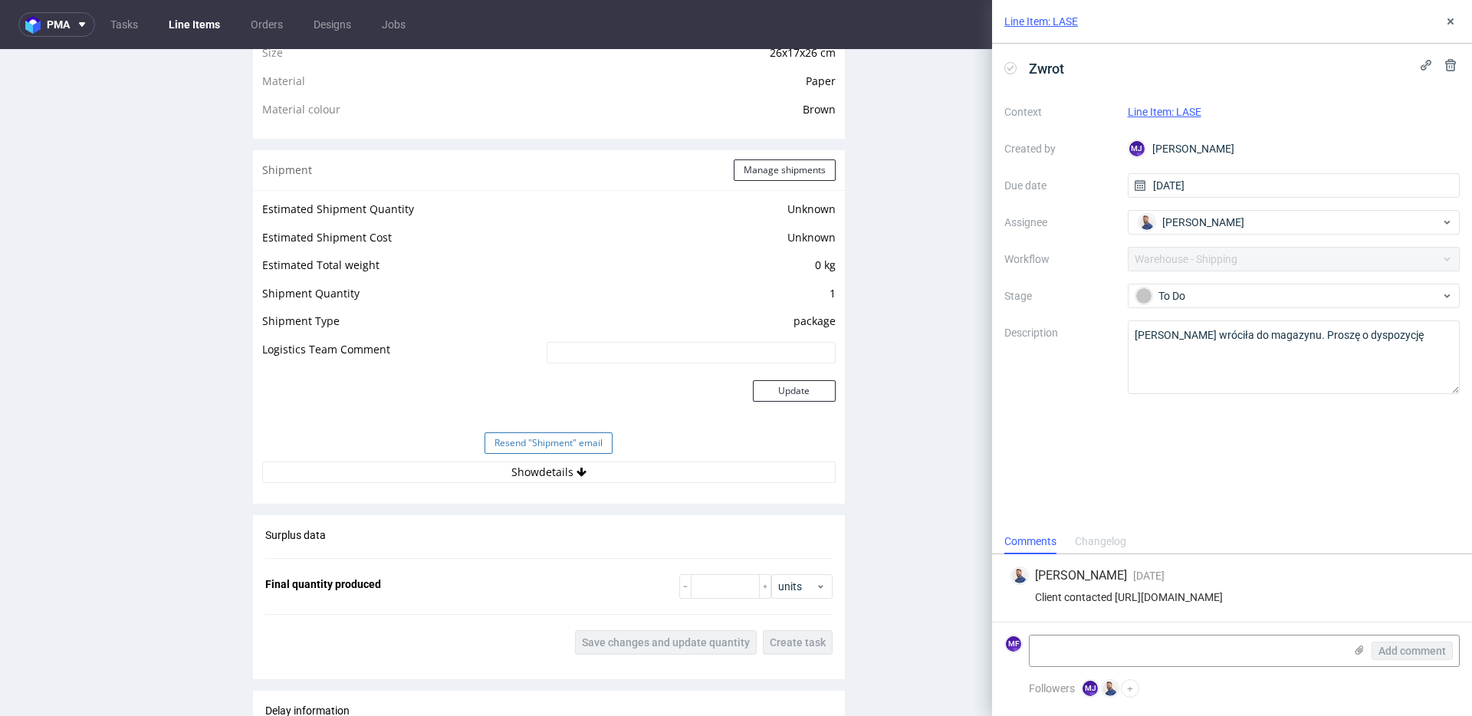
scroll to position [1119, 0]
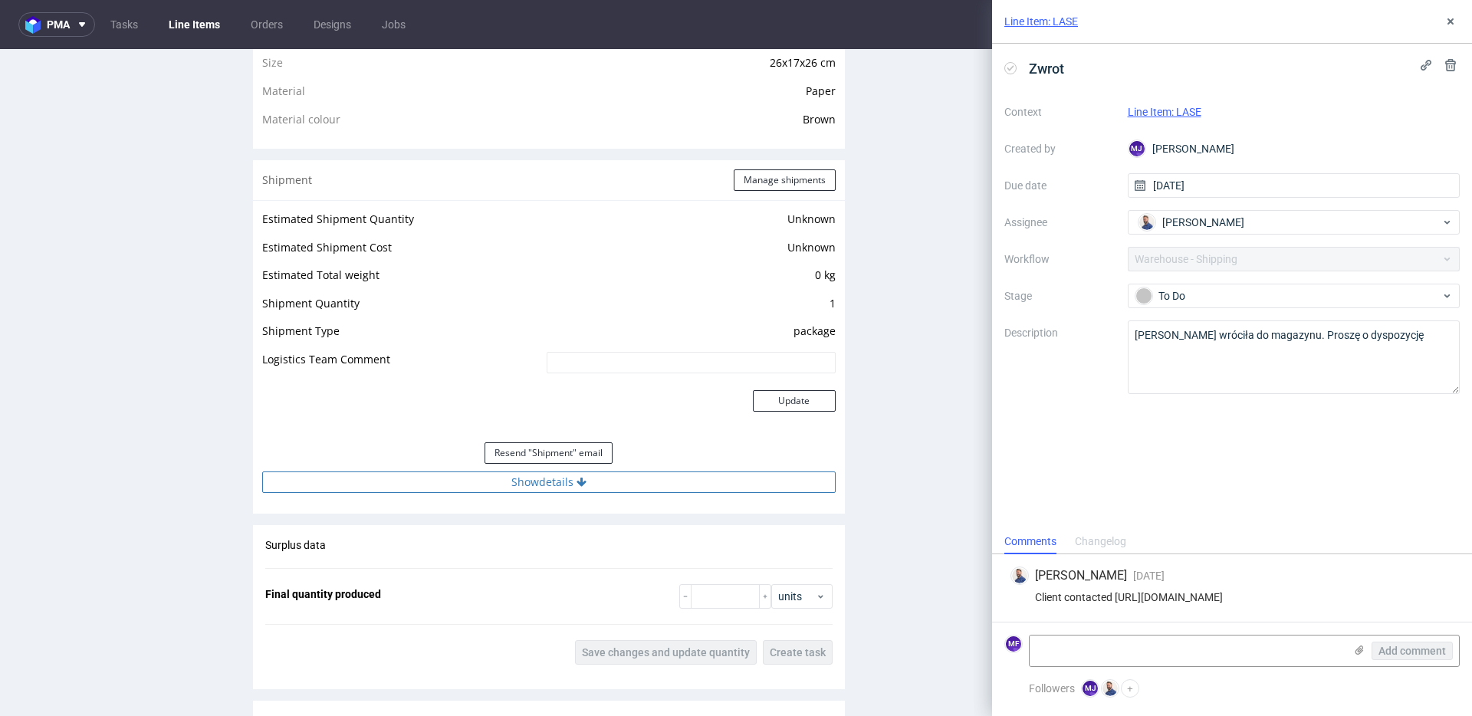
click at [551, 477] on button "Show details" at bounding box center [549, 482] width 574 height 21
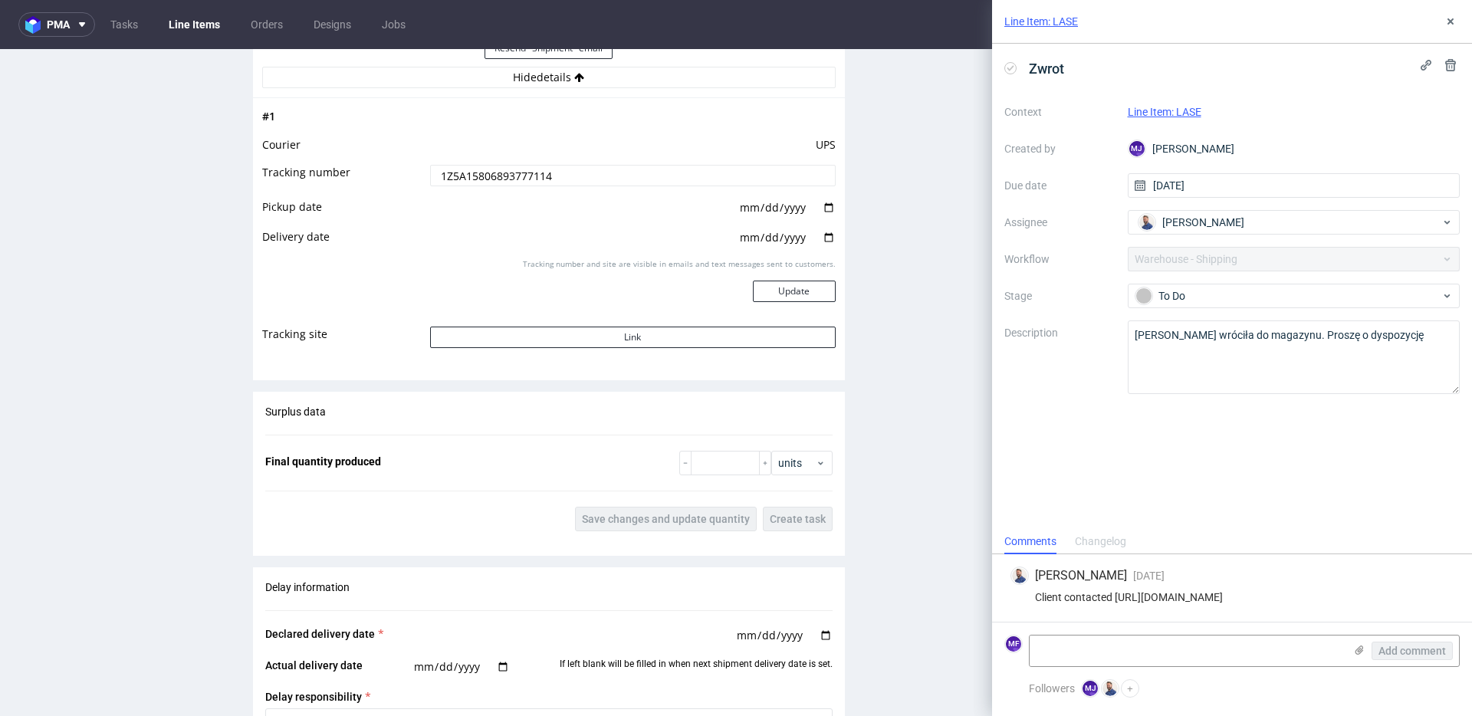
scroll to position [1522, 0]
click at [627, 344] on button "Link" at bounding box center [633, 338] width 406 height 21
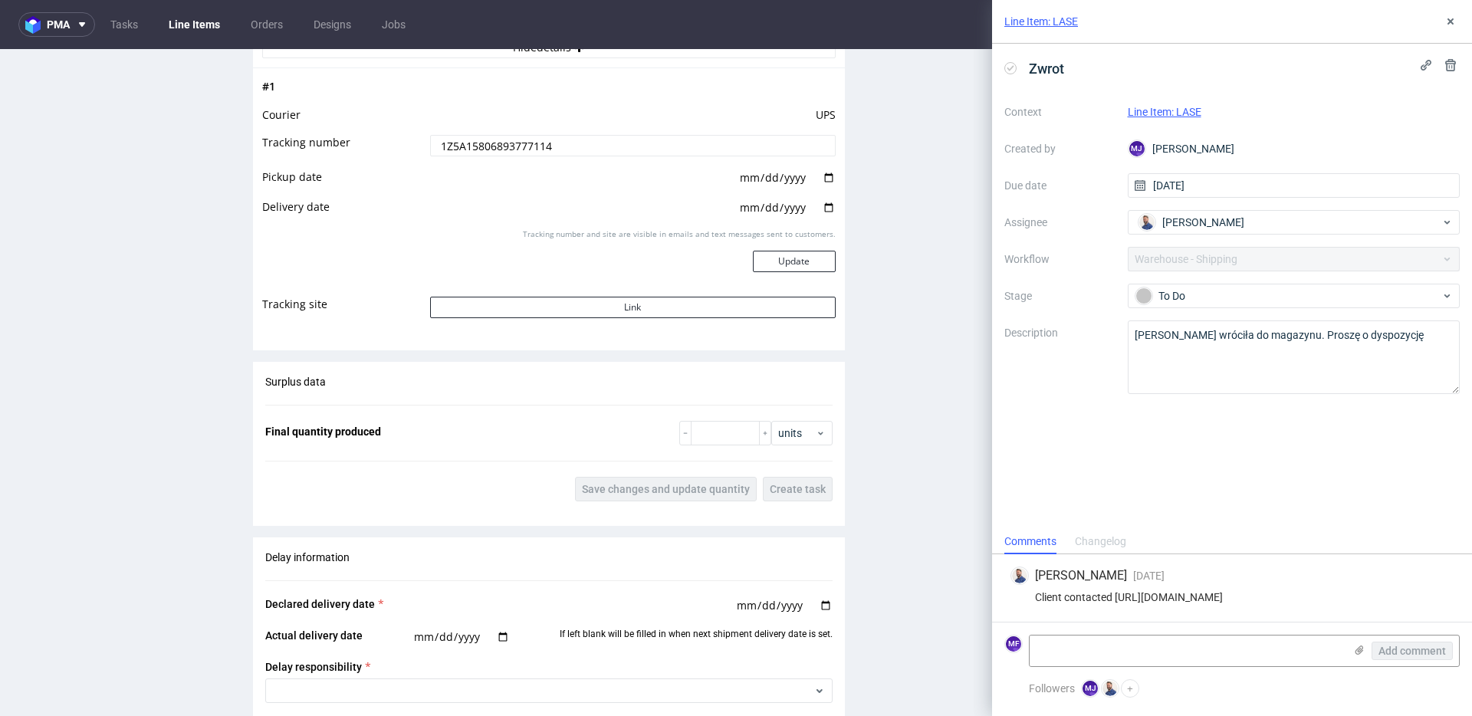
scroll to position [1514, 0]
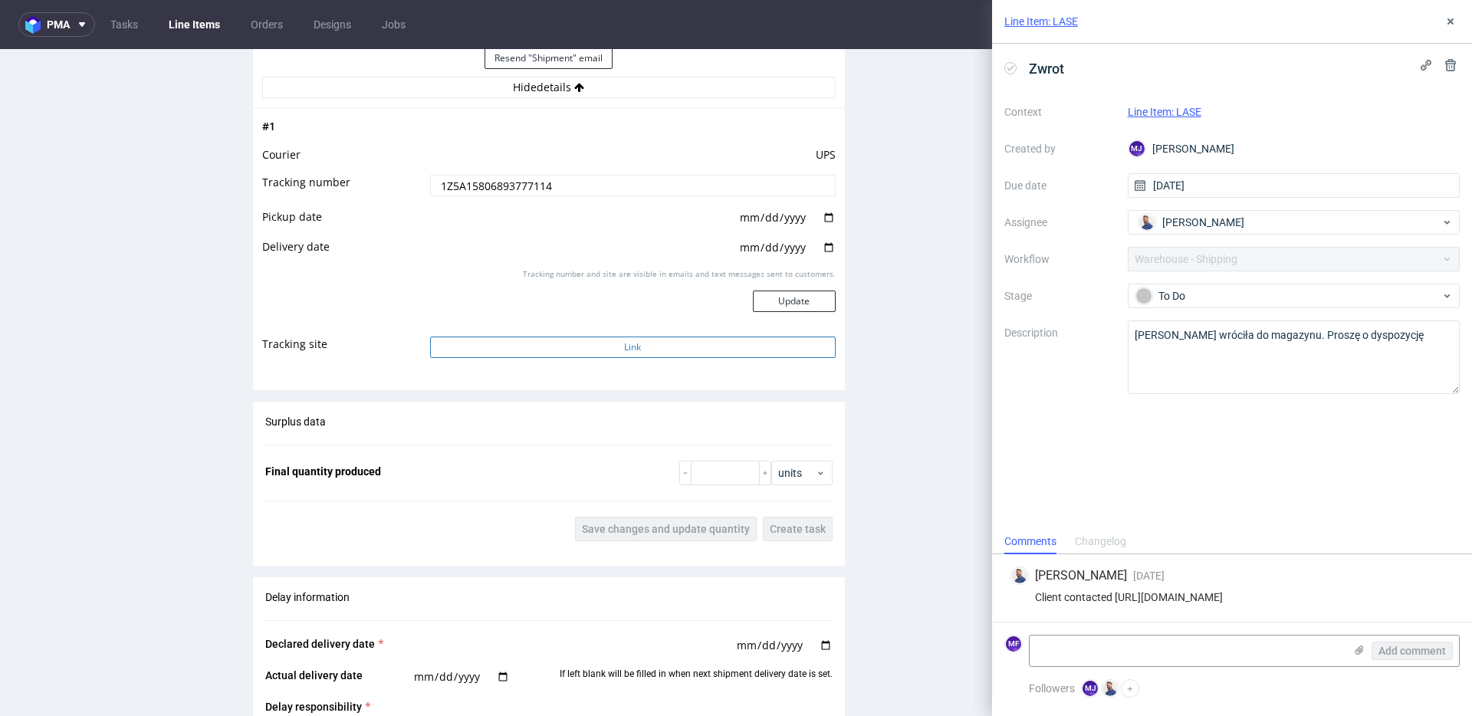
click at [586, 351] on button "Link" at bounding box center [633, 347] width 406 height 21
